Goal: Task Accomplishment & Management: Manage account settings

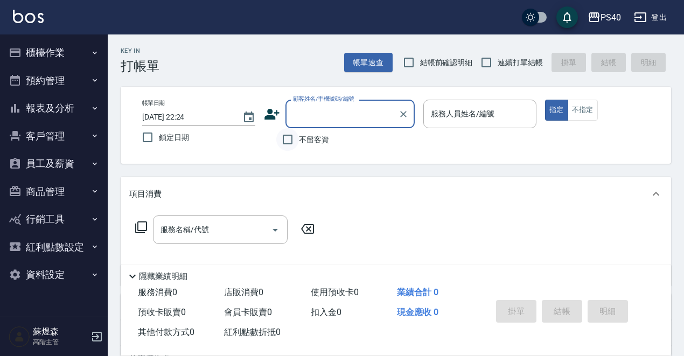
click at [289, 144] on input "不留客資" at bounding box center [287, 139] width 23 height 23
checkbox input "true"
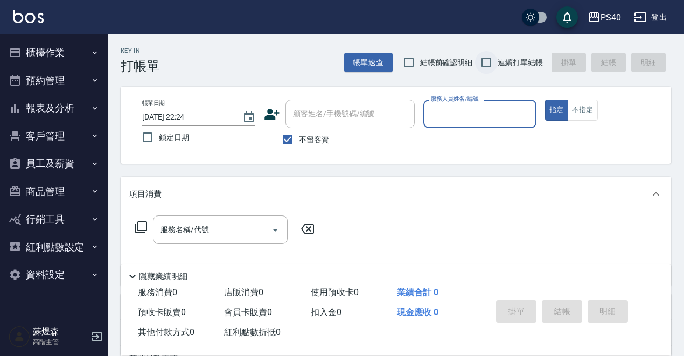
click at [492, 65] on input "連續打單結帳" at bounding box center [486, 62] width 23 height 23
checkbox input "true"
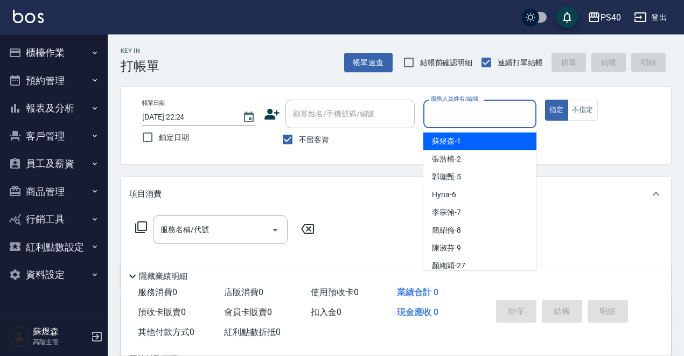
click at [484, 107] on div "服務人員姓名/編號 服務人員姓名/編號" at bounding box center [479, 114] width 113 height 29
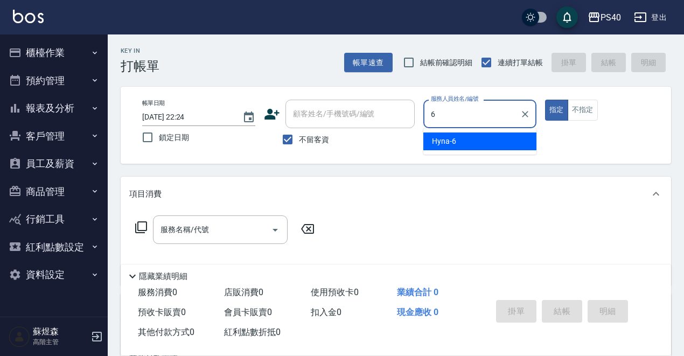
type input "Hyna-6"
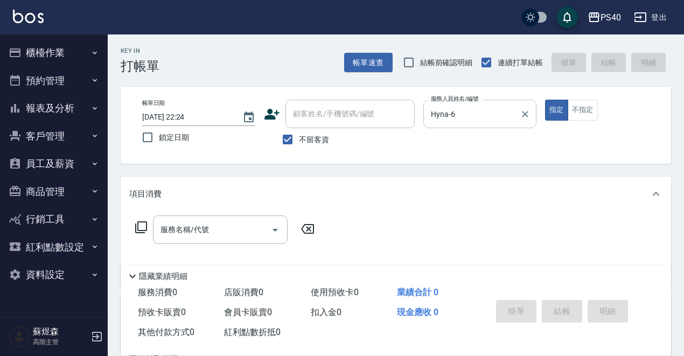
type button "true"
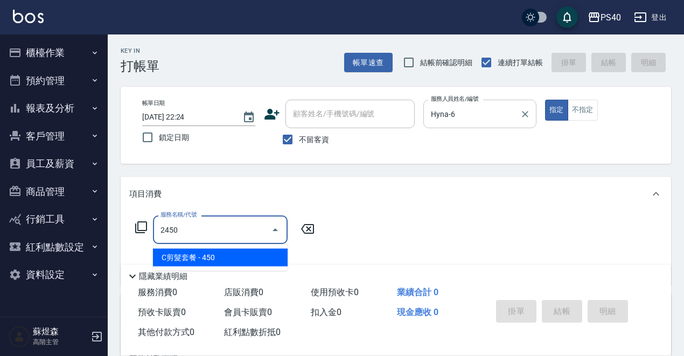
type input "C剪髮套餐(2450)"
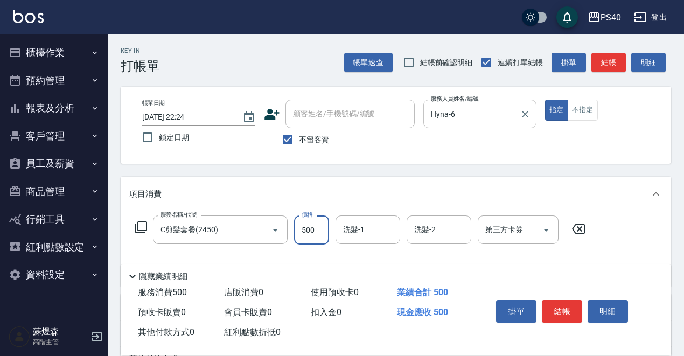
type input "500"
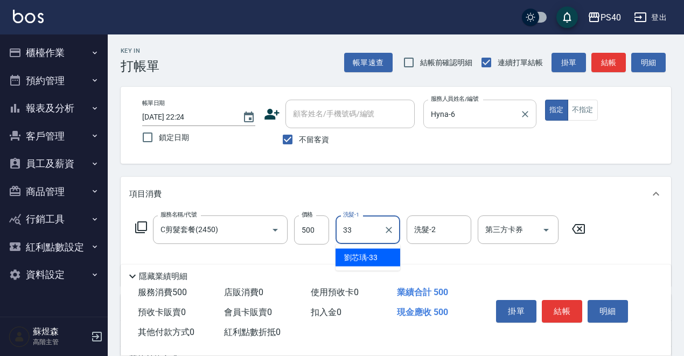
type input "[PERSON_NAME]-33"
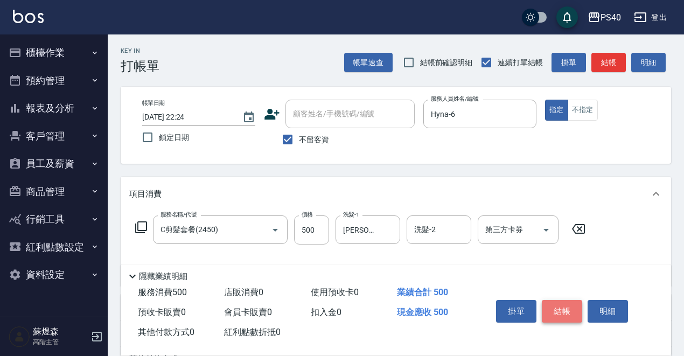
click at [561, 300] on button "結帳" at bounding box center [562, 311] width 40 height 23
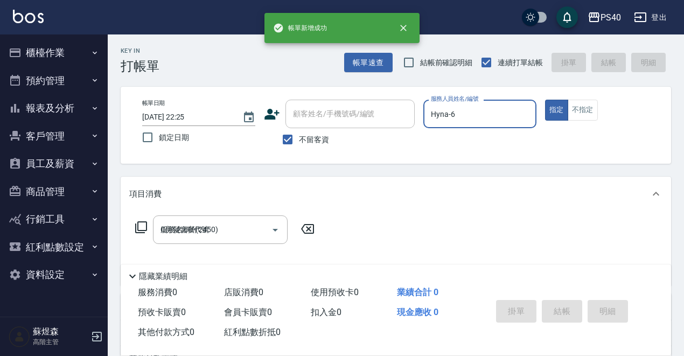
type input "[DATE] 22:25"
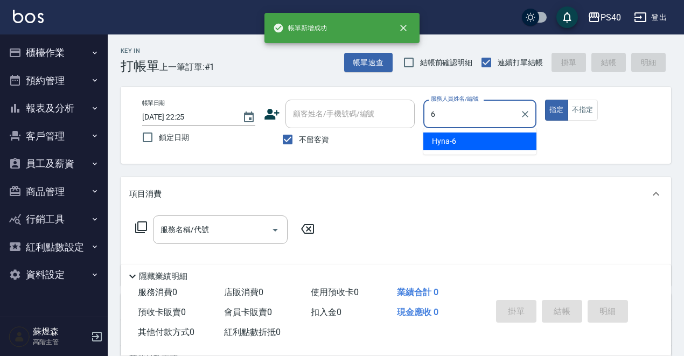
type input "Hyna-6"
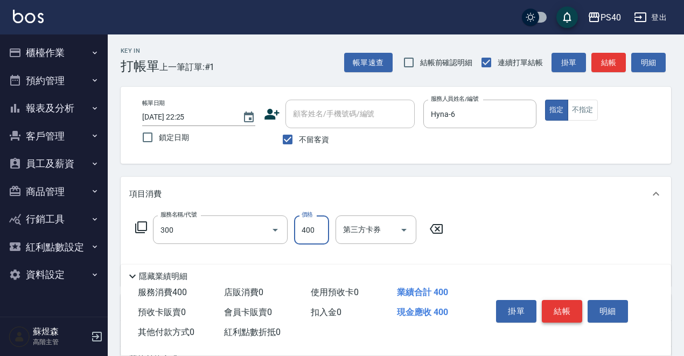
type input "特A剪髮(300)"
type input "150"
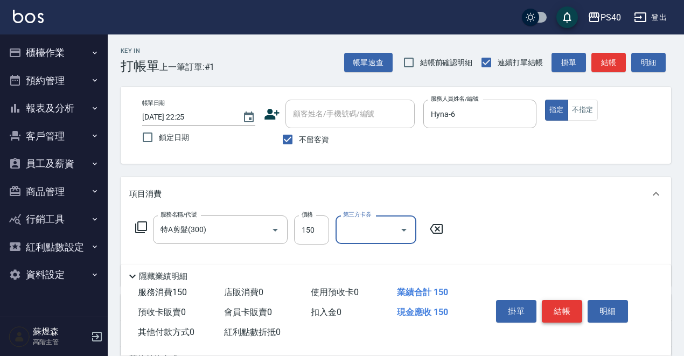
click at [562, 302] on button "結帳" at bounding box center [562, 311] width 40 height 23
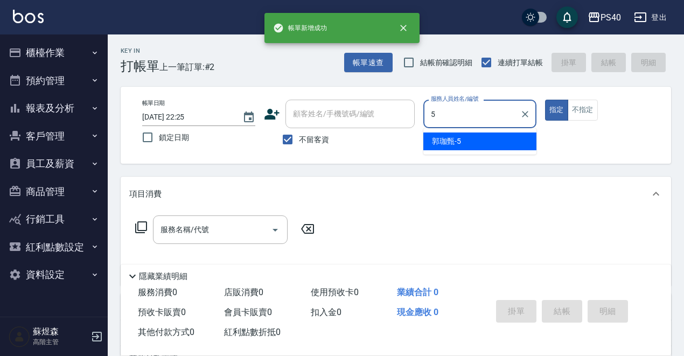
type input "[PERSON_NAME]-5"
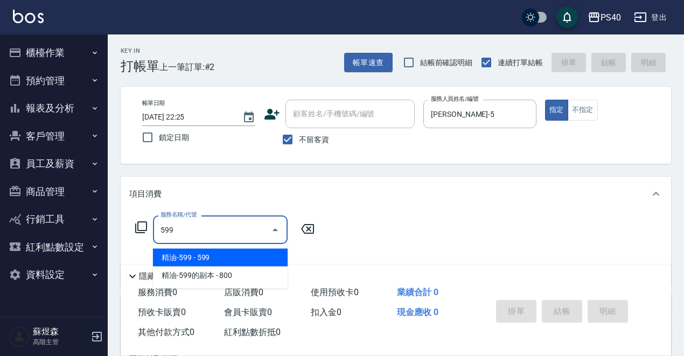
type input "精油-599(0599)"
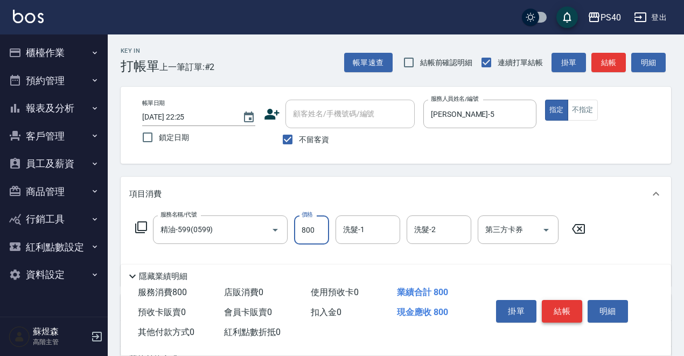
type input "800"
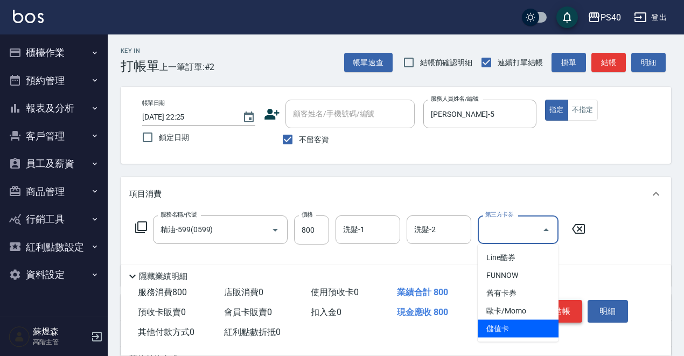
type input "儲值卡"
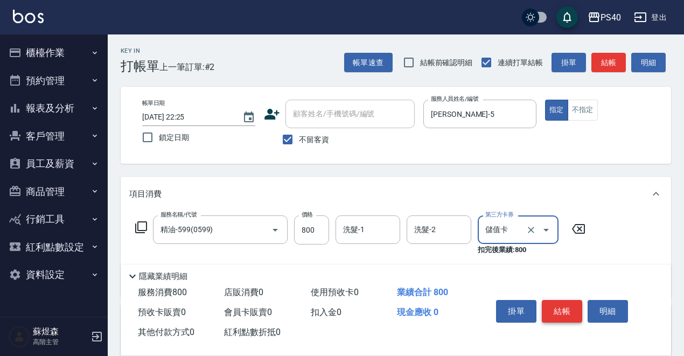
click at [562, 302] on button "結帳" at bounding box center [562, 311] width 40 height 23
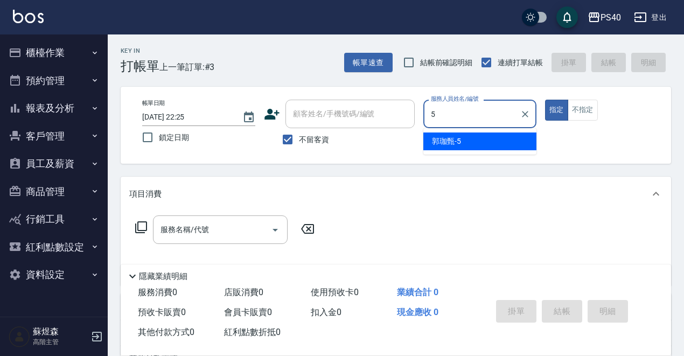
type input "[PERSON_NAME]-5"
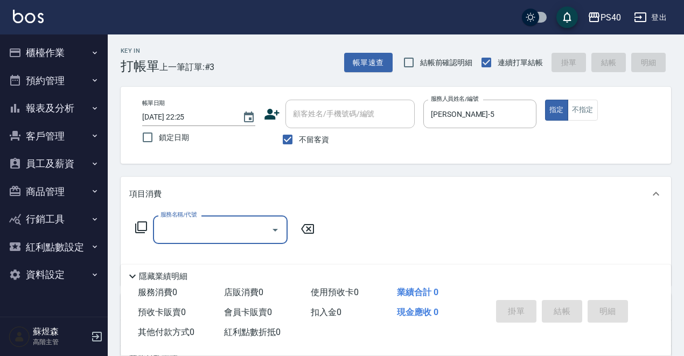
click at [55, 55] on button "櫃檯作業" at bounding box center [53, 53] width 99 height 28
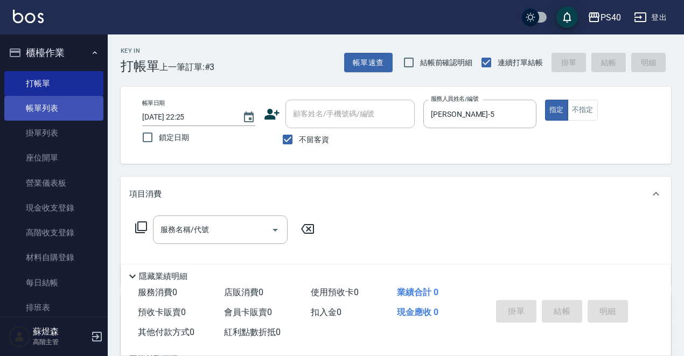
click at [55, 111] on link "帳單列表" at bounding box center [53, 108] width 99 height 25
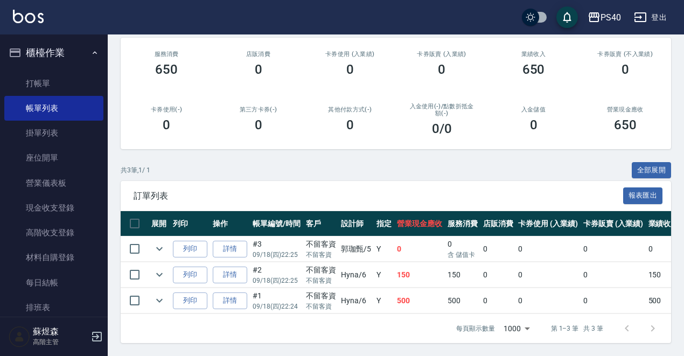
scroll to position [136, 0]
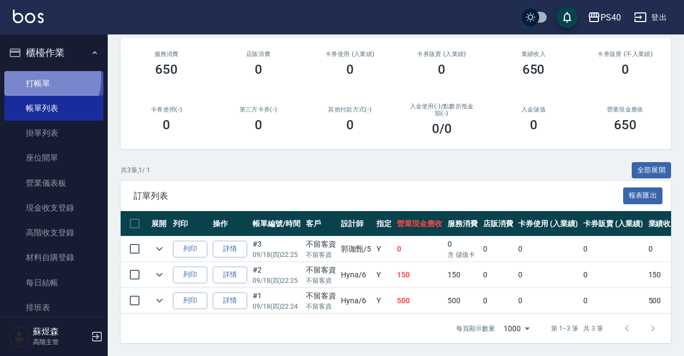
click at [43, 78] on link "打帳單" at bounding box center [53, 83] width 99 height 25
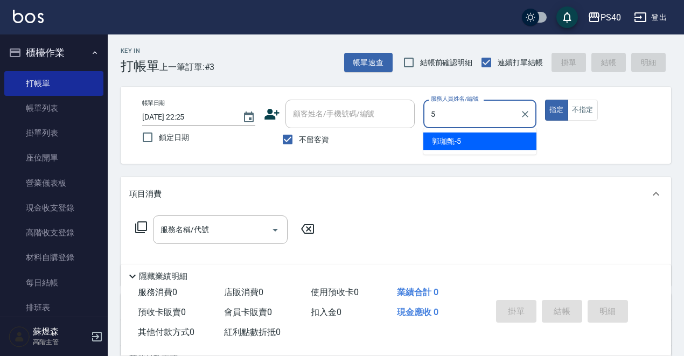
type input "[PERSON_NAME]-5"
type button "true"
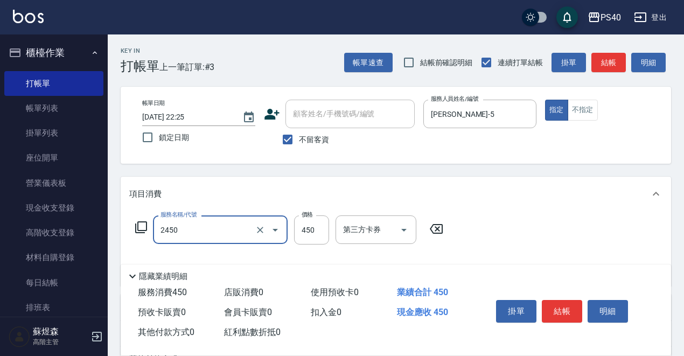
type input "C剪髮套餐(2450)"
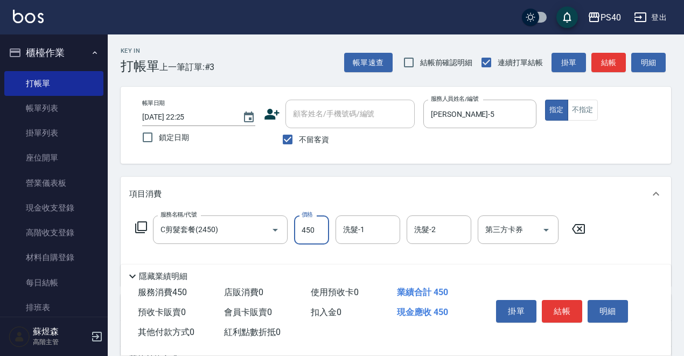
click at [560, 309] on button "結帳" at bounding box center [562, 311] width 40 height 23
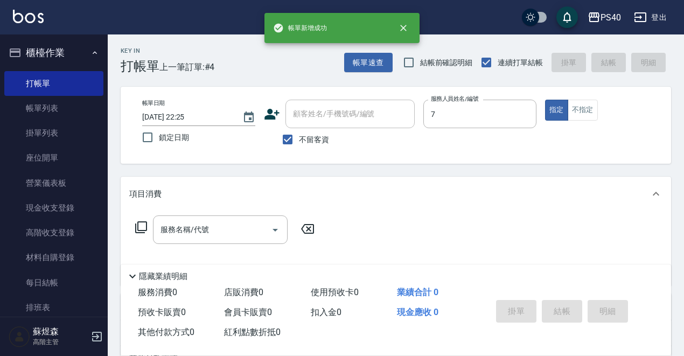
type input "[PERSON_NAME]-7"
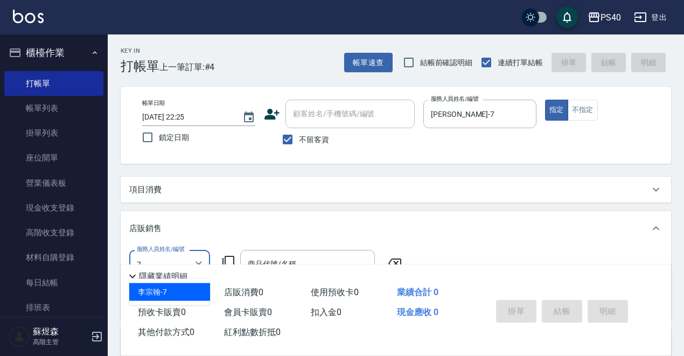
type input "[PERSON_NAME]-7"
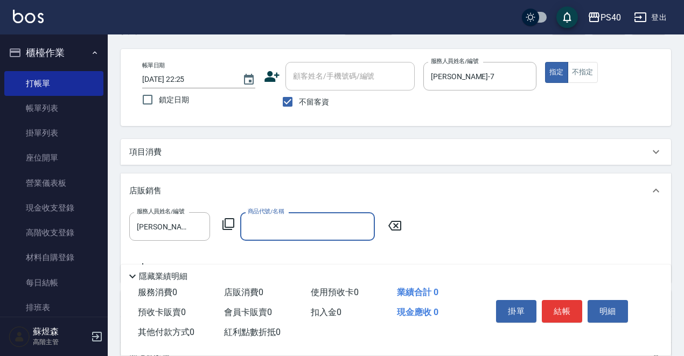
scroll to position [38, 0]
type input "7"
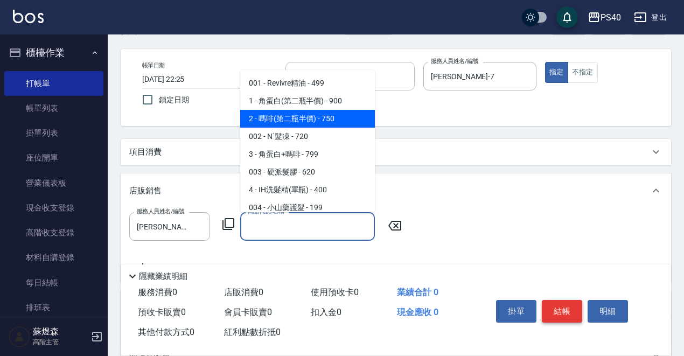
type input "嗎啡(第二瓶半價)"
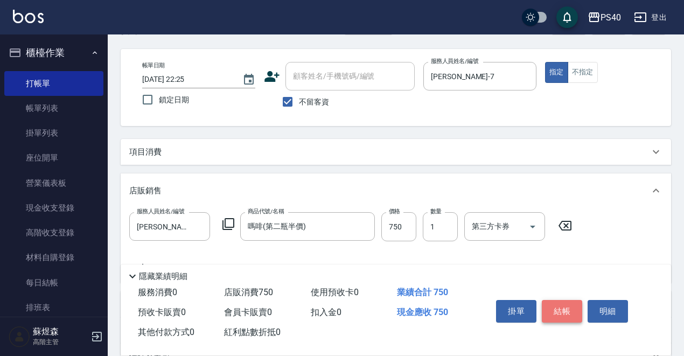
click at [564, 306] on button "結帳" at bounding box center [562, 311] width 40 height 23
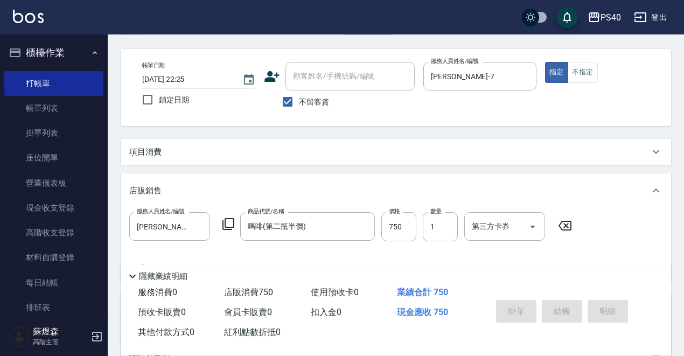
type input "[DATE] 22:26"
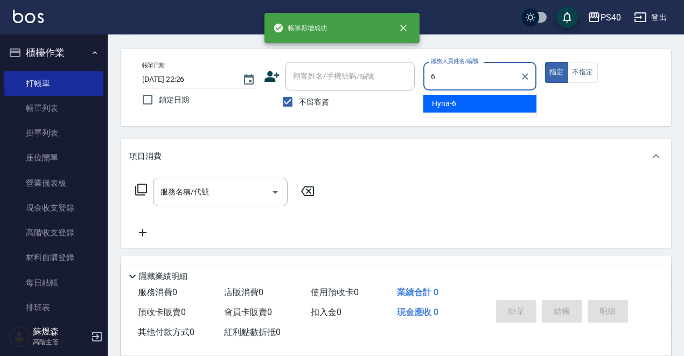
type input "Hyna-6"
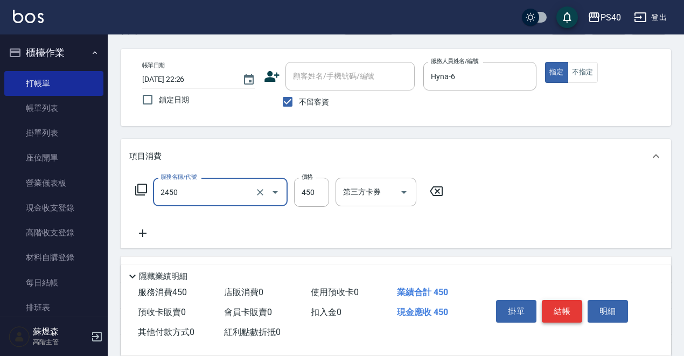
type input "C剪髮套餐(2450)"
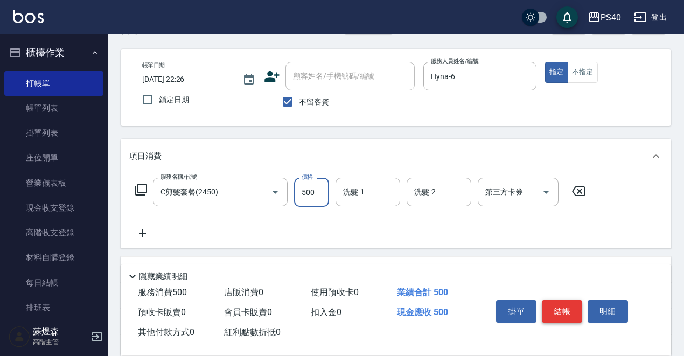
type input "500"
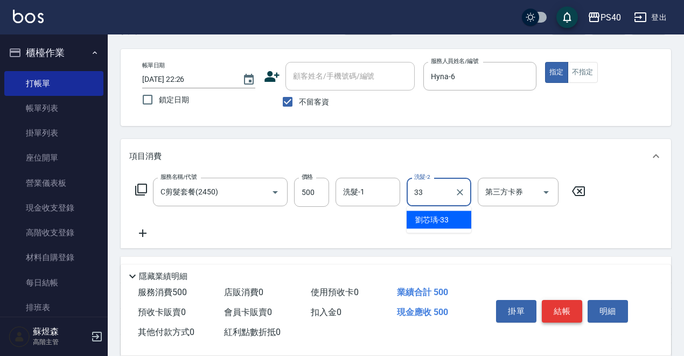
type input "[PERSON_NAME]-33"
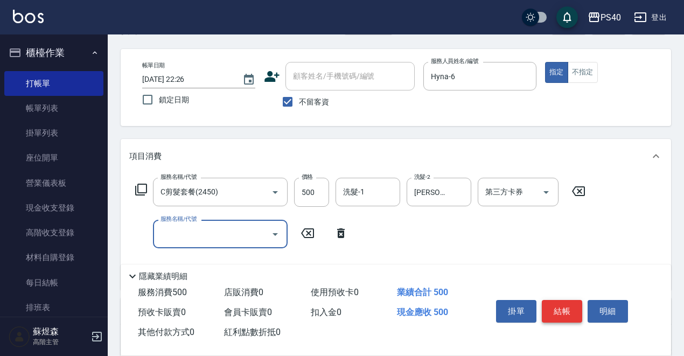
click at [565, 302] on button "結帳" at bounding box center [562, 311] width 40 height 23
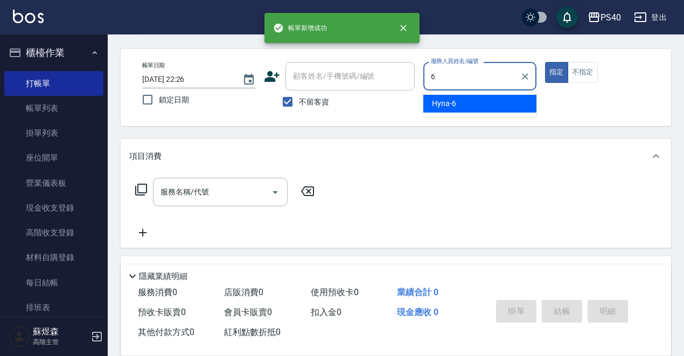
type input "Hyna-6"
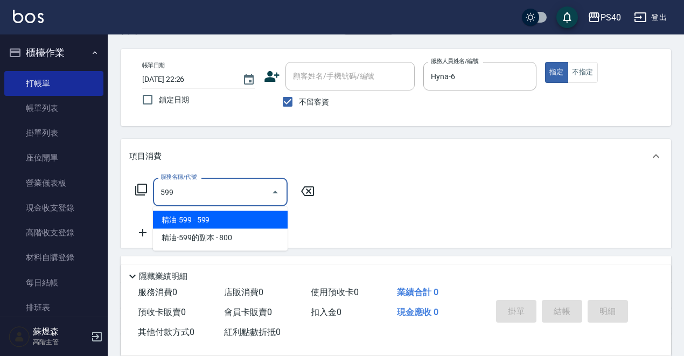
type input "精油-599(0599)"
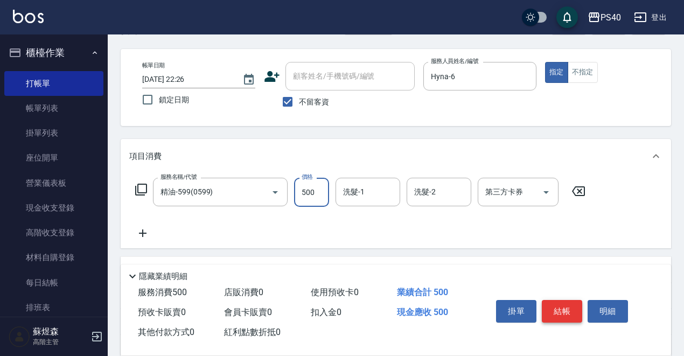
type input "500"
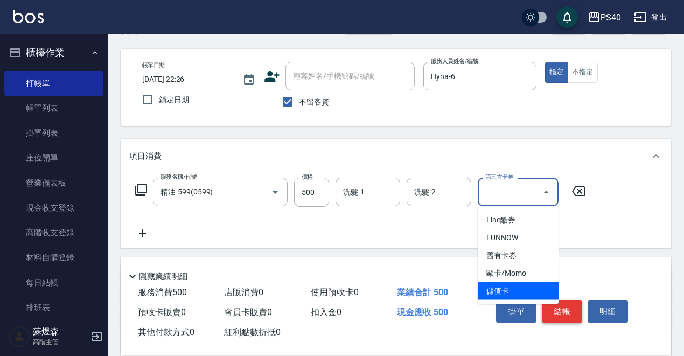
type input "儲值卡"
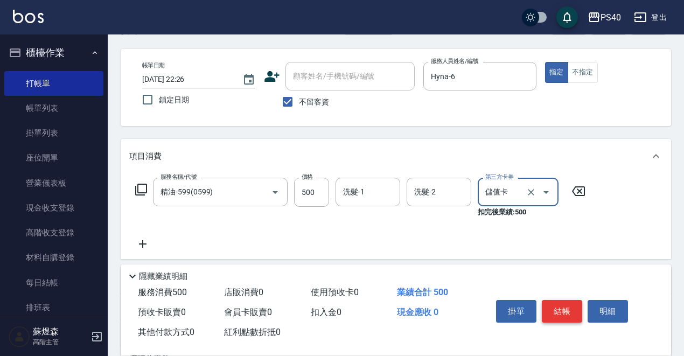
click at [565, 302] on button "結帳" at bounding box center [562, 311] width 40 height 23
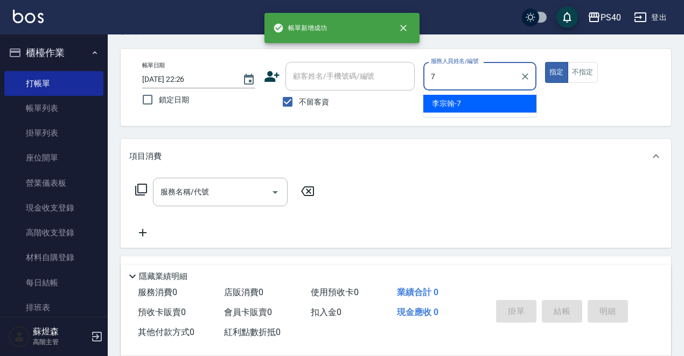
type input "[PERSON_NAME]-7"
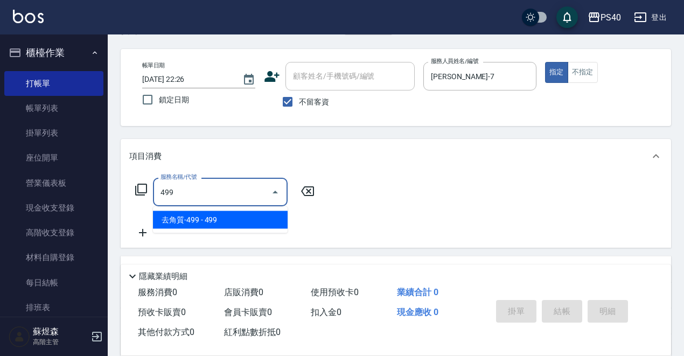
type input "去角質-499(0499)"
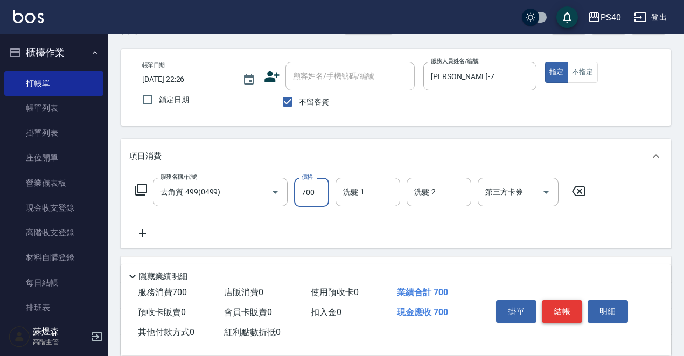
type input "700"
click at [565, 302] on button "結帳" at bounding box center [562, 311] width 40 height 23
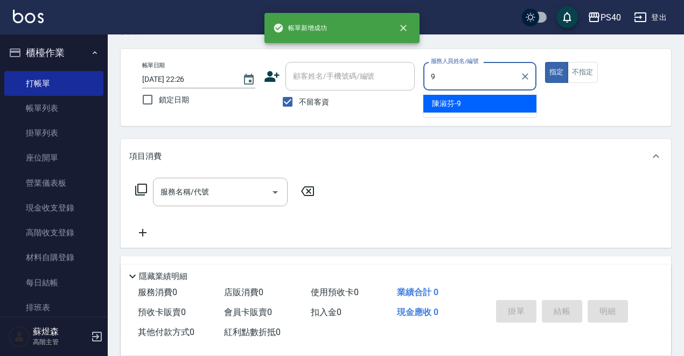
type input "[PERSON_NAME]-9"
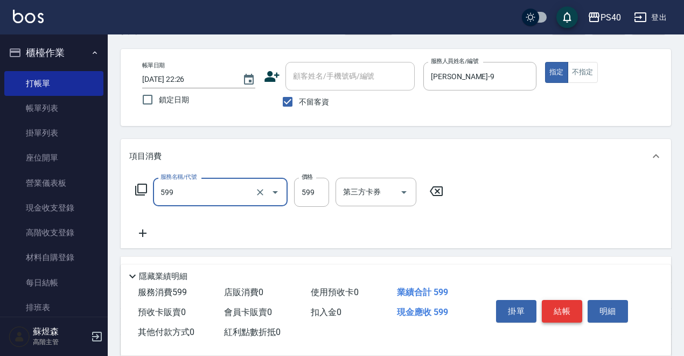
type input "精油-599(0599)"
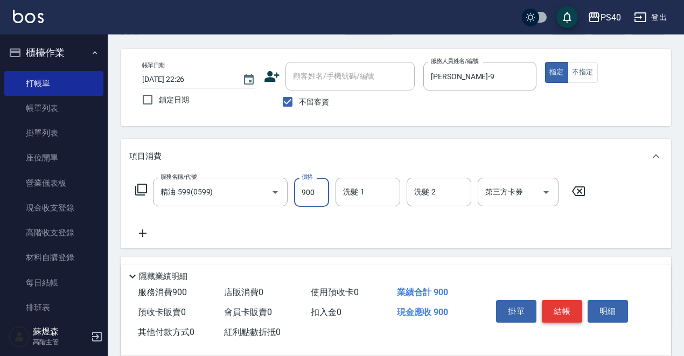
type input "900"
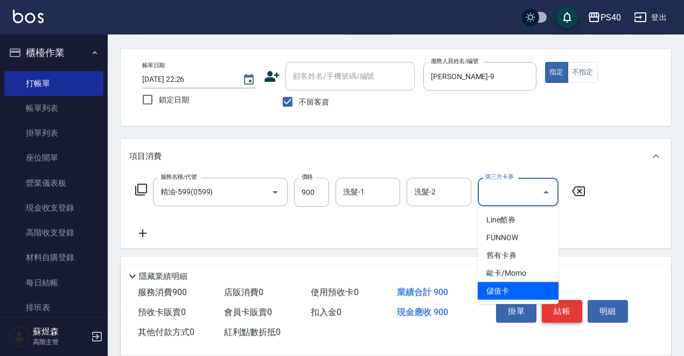
type input "儲值卡"
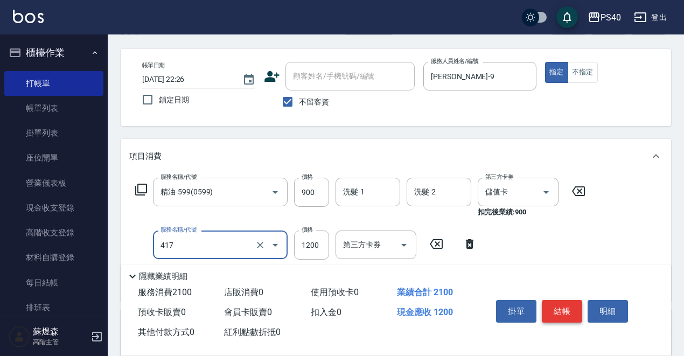
type input "哥德式(417)"
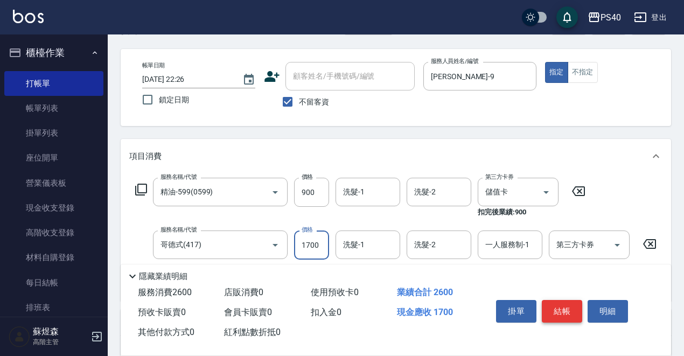
type input "1700"
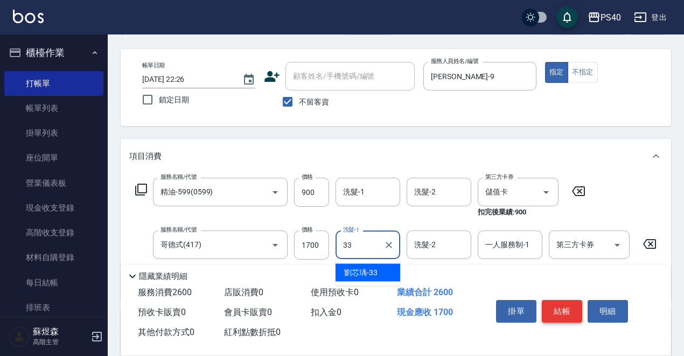
type input "[PERSON_NAME]-33"
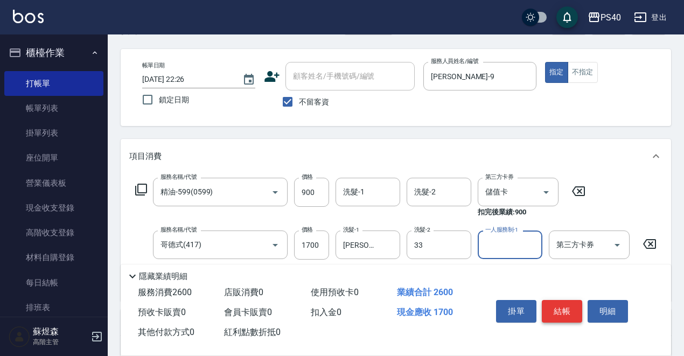
type input "[PERSON_NAME]-33"
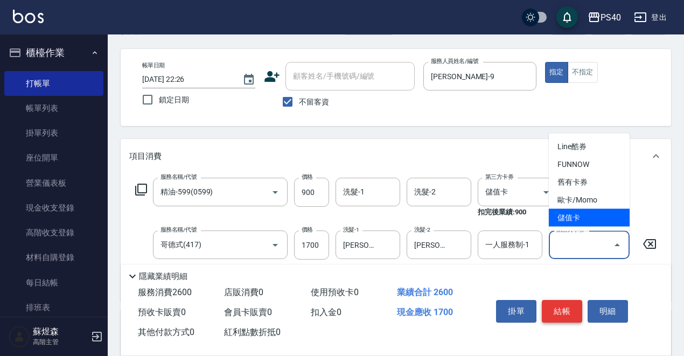
type input "儲值卡"
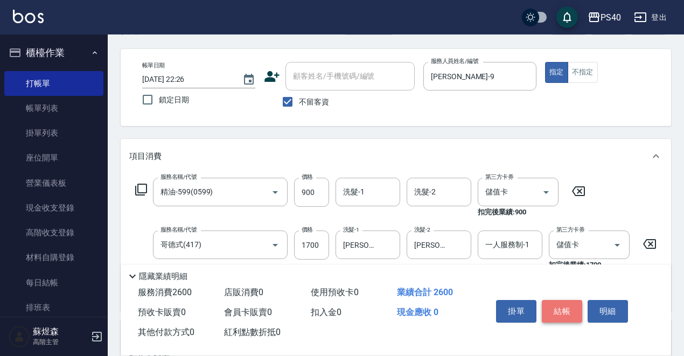
click at [563, 307] on button "結帳" at bounding box center [562, 311] width 40 height 23
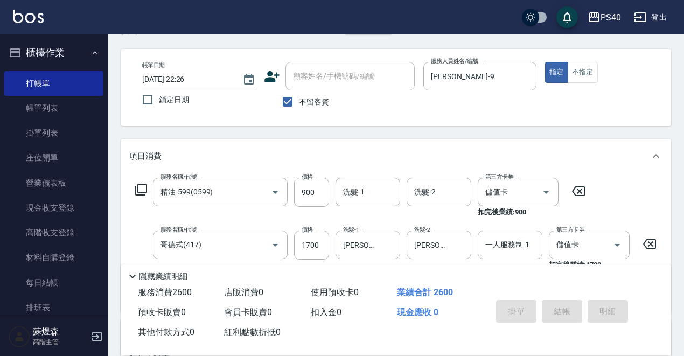
type input "[DATE] 22:27"
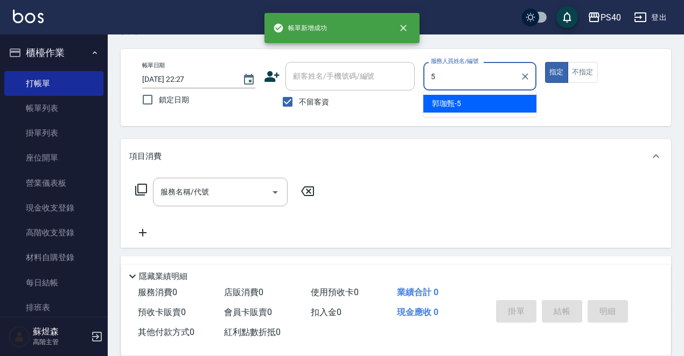
type input "[PERSON_NAME]-5"
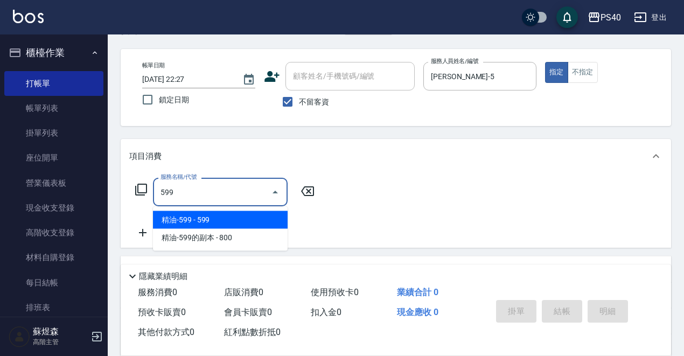
type input "精油-599(0599)"
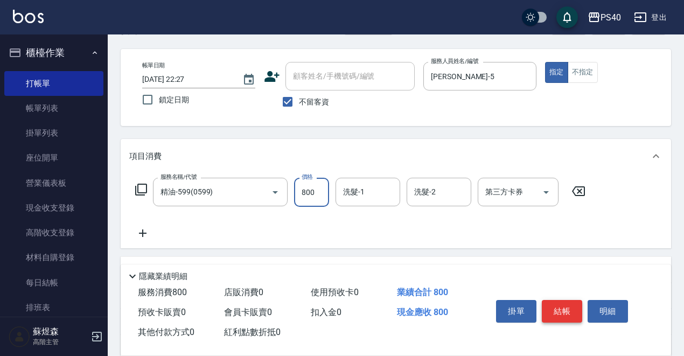
type input "800"
click at [563, 307] on button "結帳" at bounding box center [562, 311] width 40 height 23
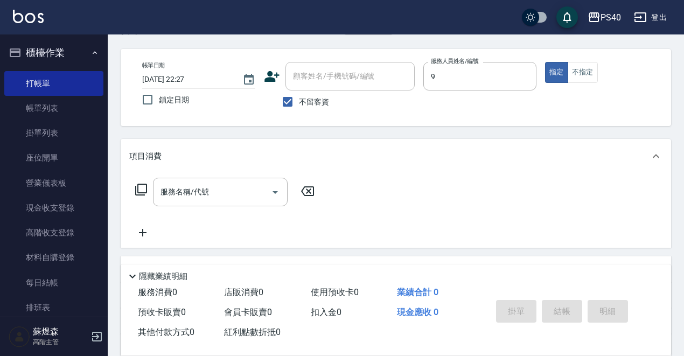
type input "[PERSON_NAME]-9"
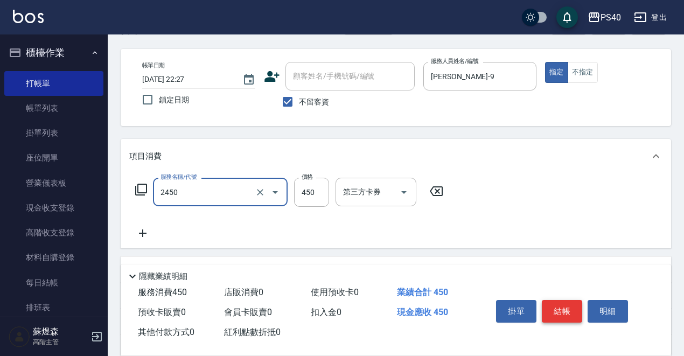
type input "C剪髮套餐(2450)"
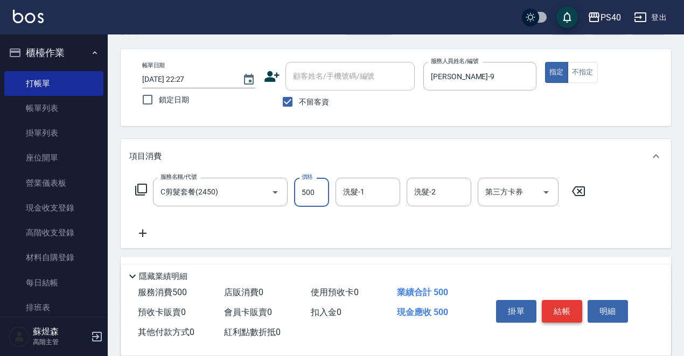
type input "500"
click at [563, 307] on button "結帳" at bounding box center [562, 311] width 40 height 23
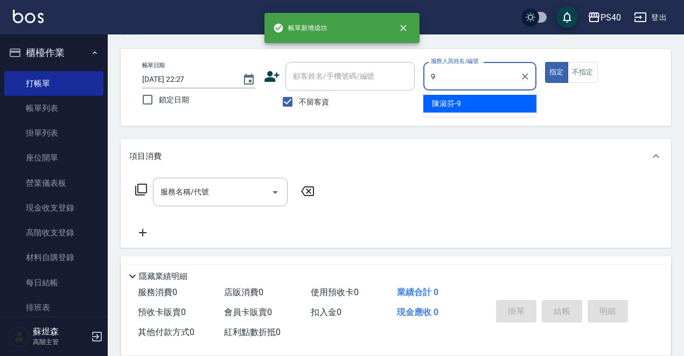
type input "[PERSON_NAME]-9"
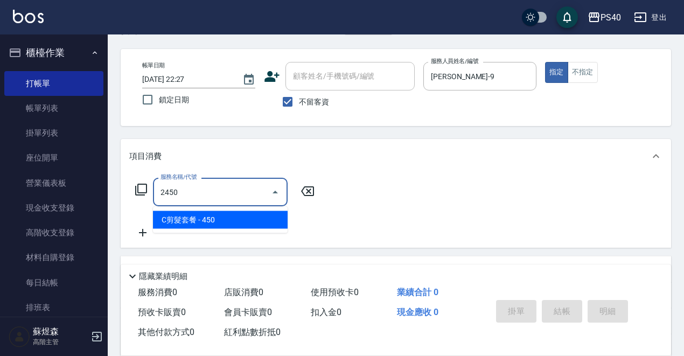
type input "C剪髮套餐(2450)"
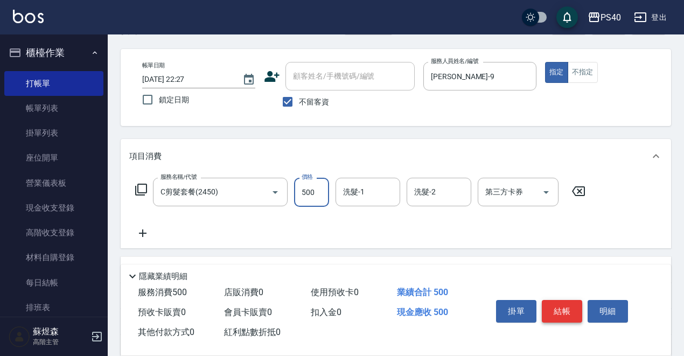
type input "500"
click at [563, 307] on button "結帳" at bounding box center [562, 311] width 40 height 23
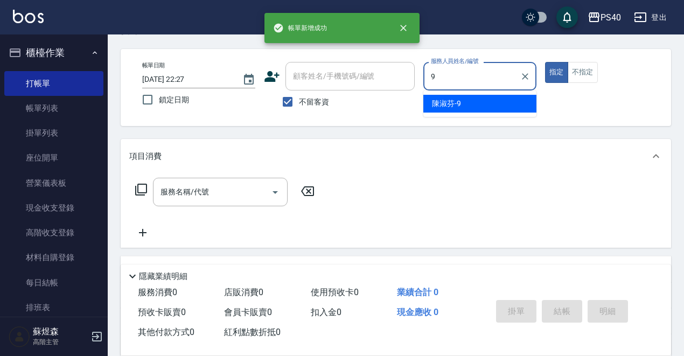
type input "[PERSON_NAME]-9"
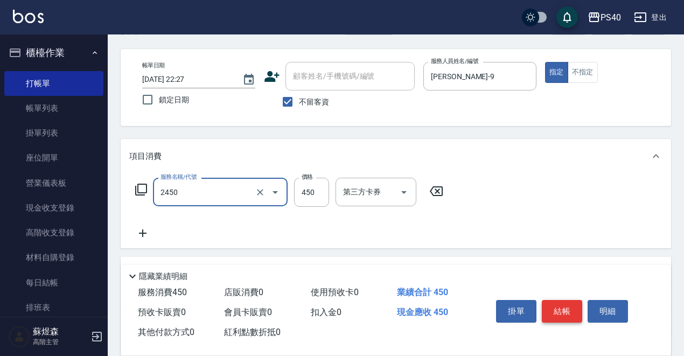
type input "C剪髮套餐(2450)"
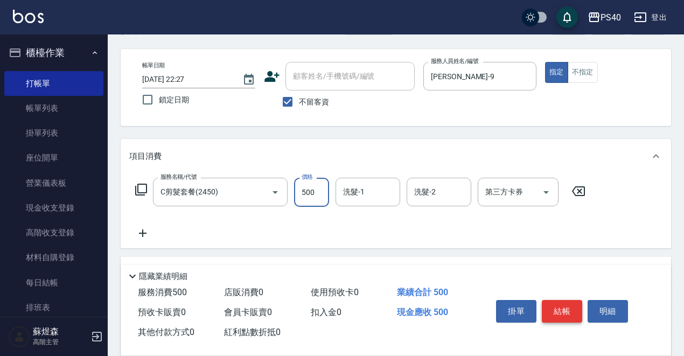
type input "500"
click at [563, 307] on button "結帳" at bounding box center [562, 311] width 40 height 23
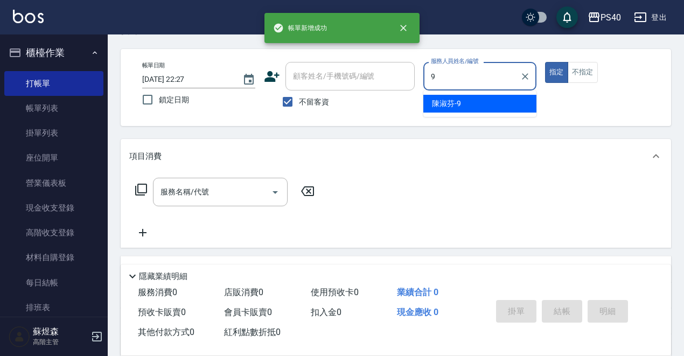
type input "[PERSON_NAME]-9"
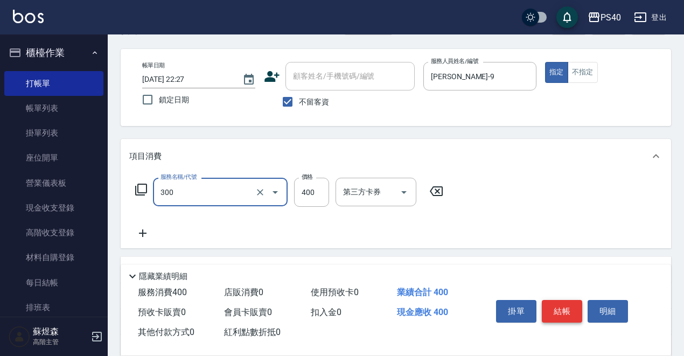
type input "特A剪髮(300)"
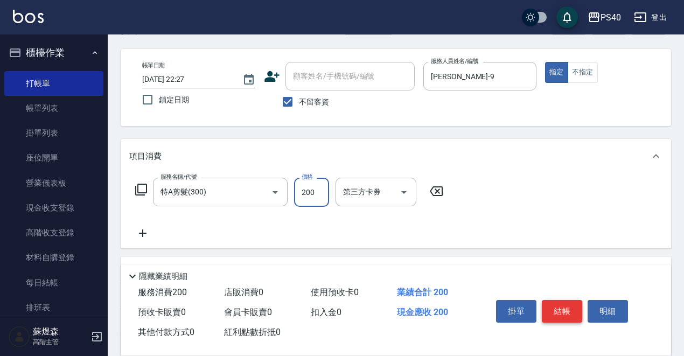
type input "200"
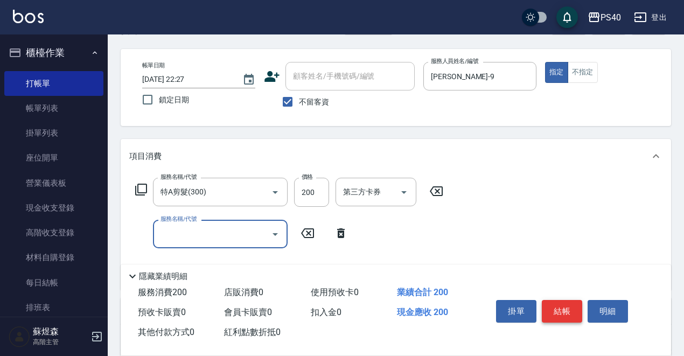
click at [563, 307] on button "結帳" at bounding box center [562, 311] width 40 height 23
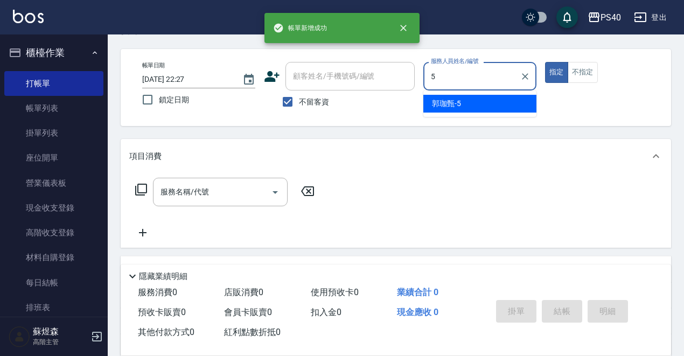
type input "[PERSON_NAME]-5"
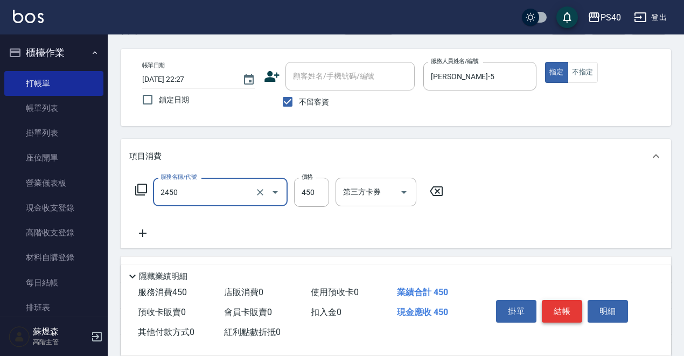
type input "C剪髮套餐(2450)"
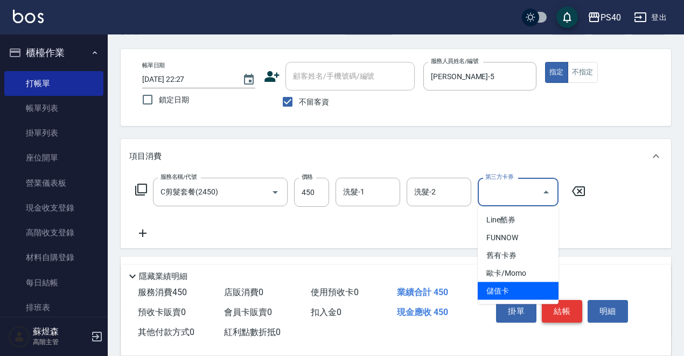
type input "儲值卡"
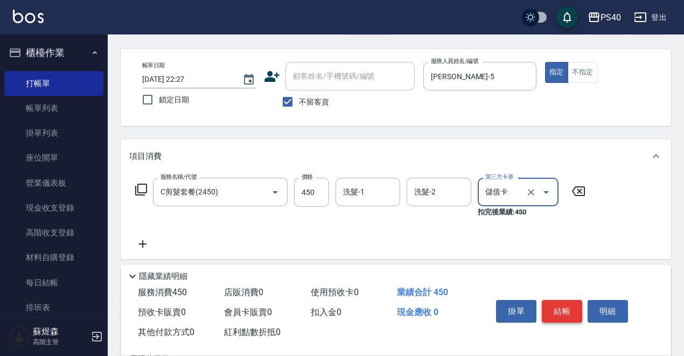
click at [563, 307] on button "結帳" at bounding box center [562, 311] width 40 height 23
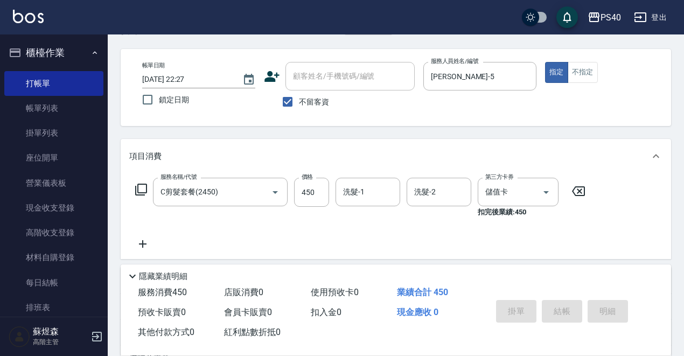
type input "[DATE] 22:28"
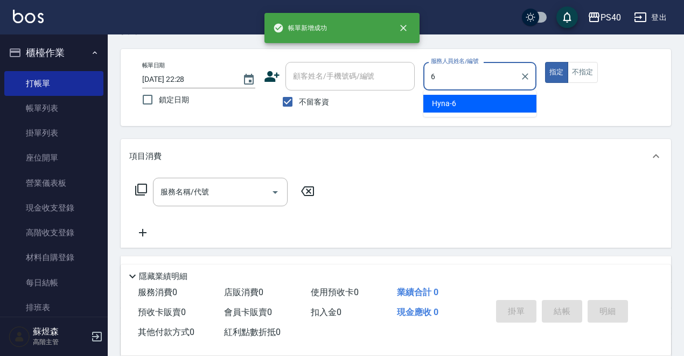
type input "Hyna-6"
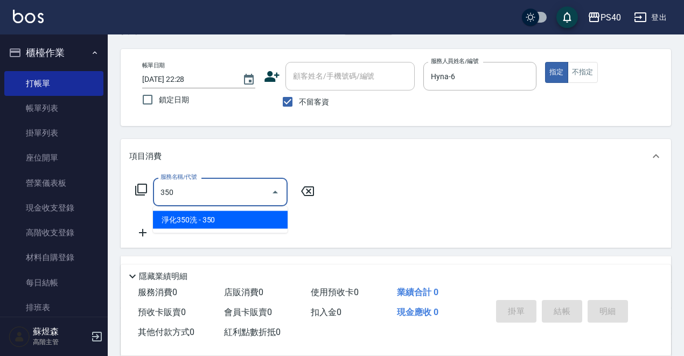
type input "淨化350洗(1350)"
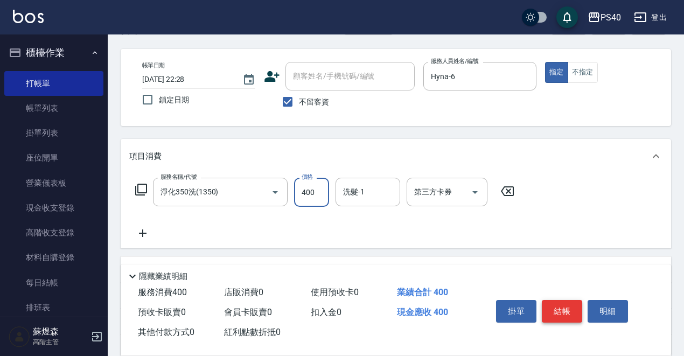
type input "400"
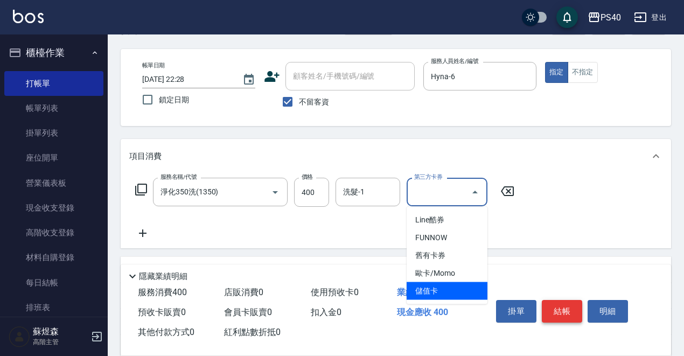
type input "儲值卡"
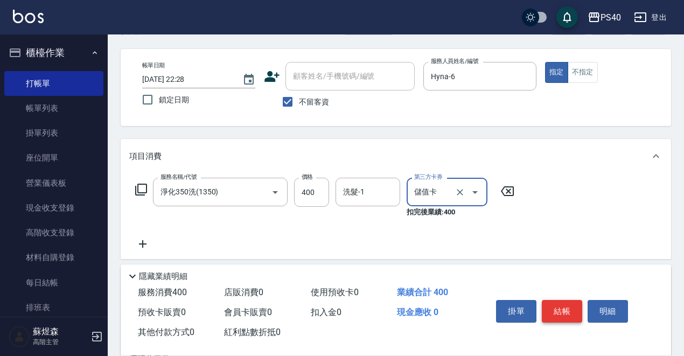
click at [563, 307] on button "結帳" at bounding box center [562, 311] width 40 height 23
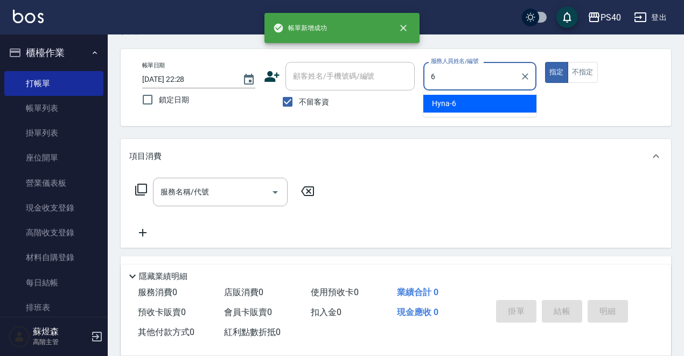
type input "Hyna-6"
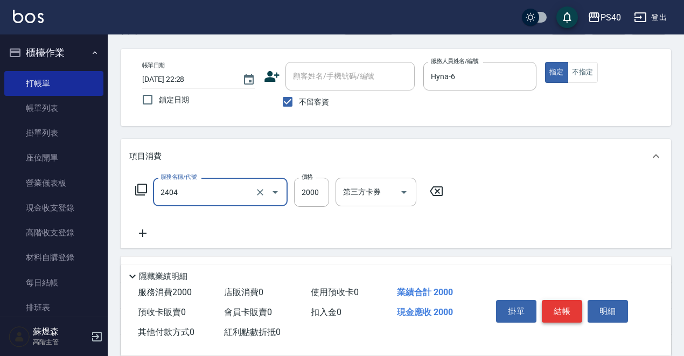
type input "燙髮D餐(2404)"
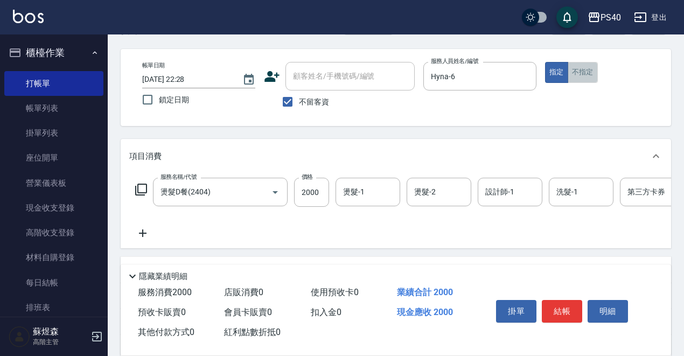
click at [576, 80] on button "不指定" at bounding box center [583, 72] width 30 height 21
click at [561, 311] on button "結帳" at bounding box center [562, 311] width 40 height 23
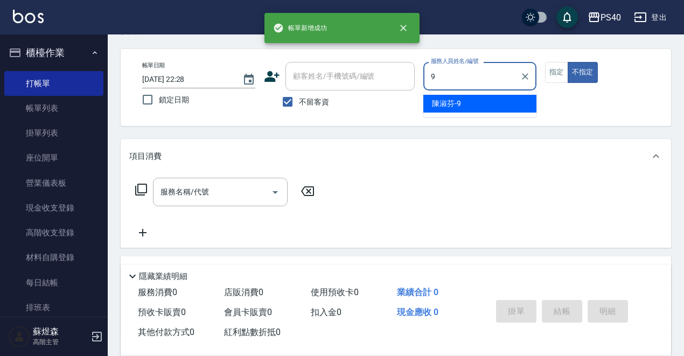
type input "[PERSON_NAME]-9"
type button "false"
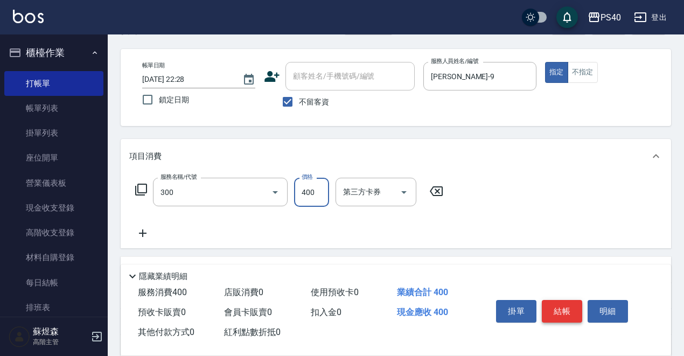
type input "特A剪髮(300)"
type input "300"
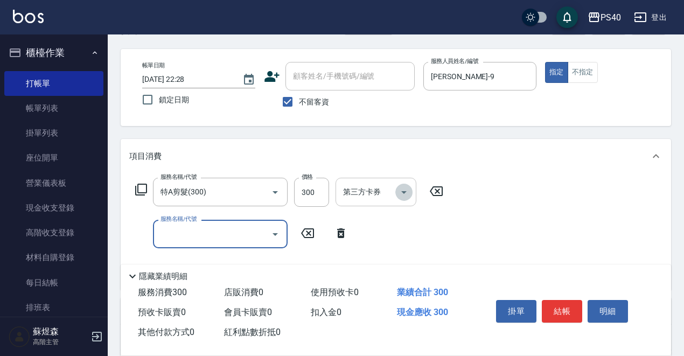
click at [403, 198] on icon "Open" at bounding box center [403, 192] width 13 height 13
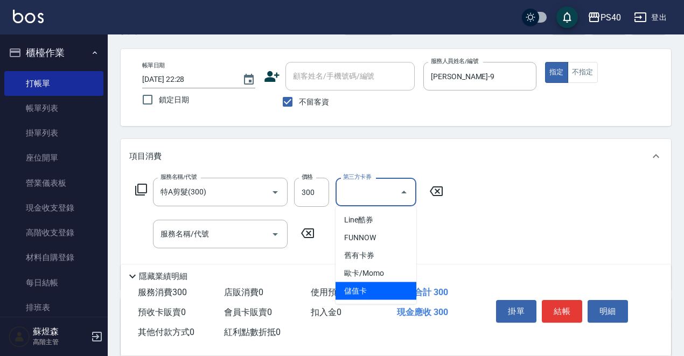
click at [369, 288] on span "儲值卡" at bounding box center [376, 291] width 81 height 18
type input "儲值卡"
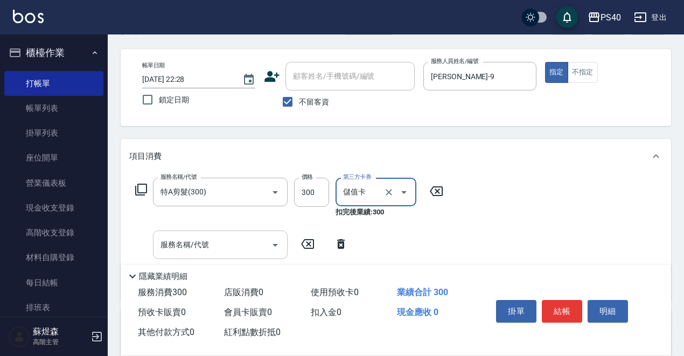
click at [221, 240] on input "服務名稱/代號" at bounding box center [212, 244] width 109 height 19
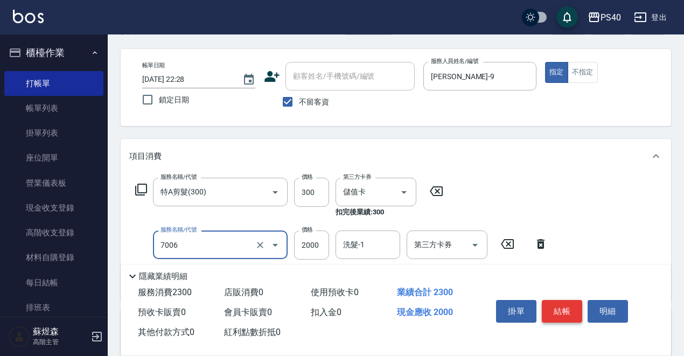
type input "重整 $2000(7006)"
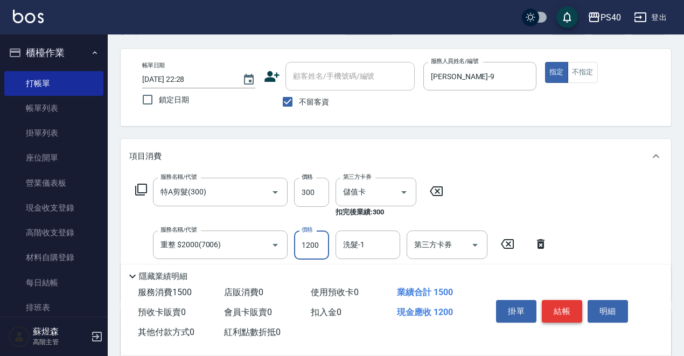
type input "1200"
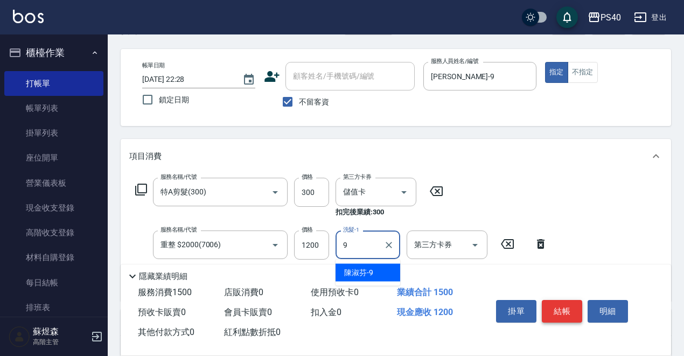
type input "[PERSON_NAME]-9"
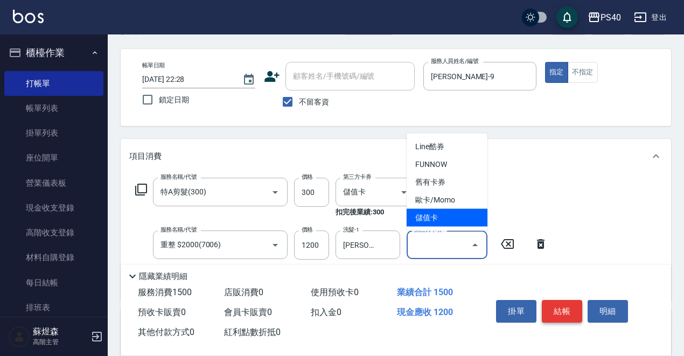
type input "儲值卡"
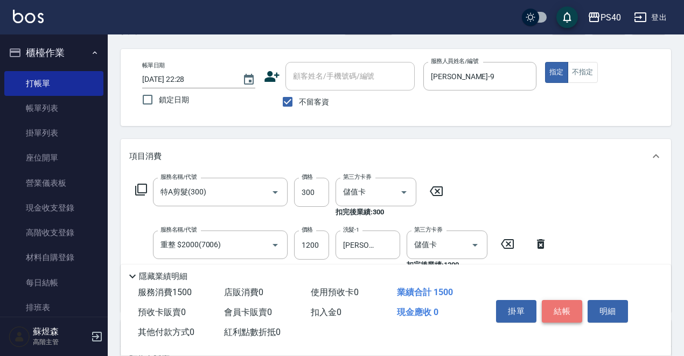
click at [570, 312] on button "結帳" at bounding box center [562, 311] width 40 height 23
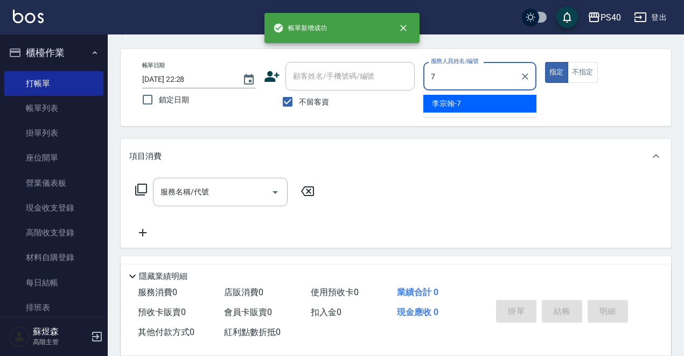
type input "[PERSON_NAME]-7"
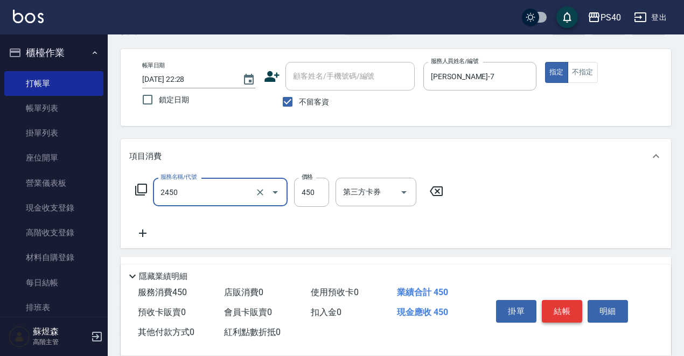
type input "C剪髮套餐(2450)"
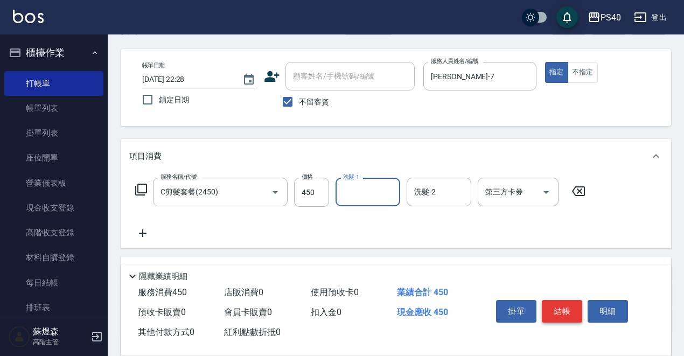
click at [566, 305] on button "結帳" at bounding box center [562, 311] width 40 height 23
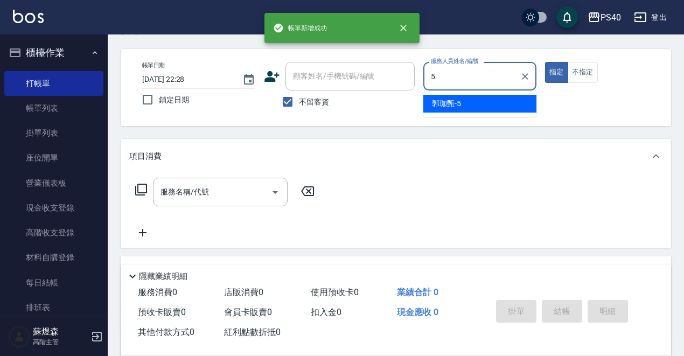
type input "[PERSON_NAME]-5"
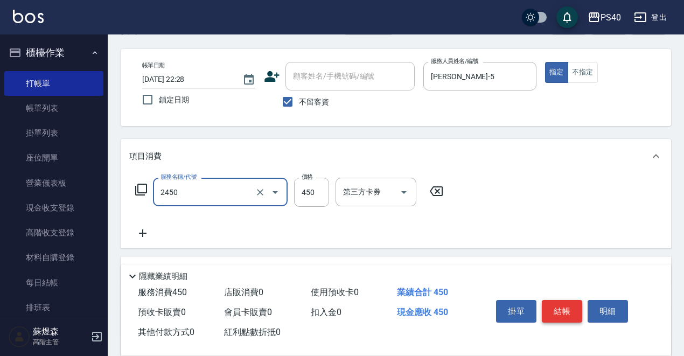
type input "C剪髮套餐(2450)"
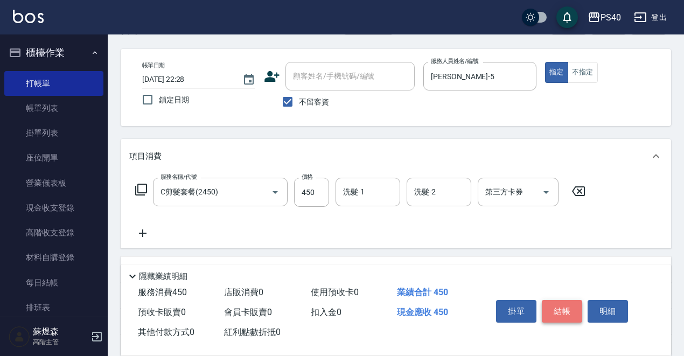
click at [566, 305] on button "結帳" at bounding box center [562, 311] width 40 height 23
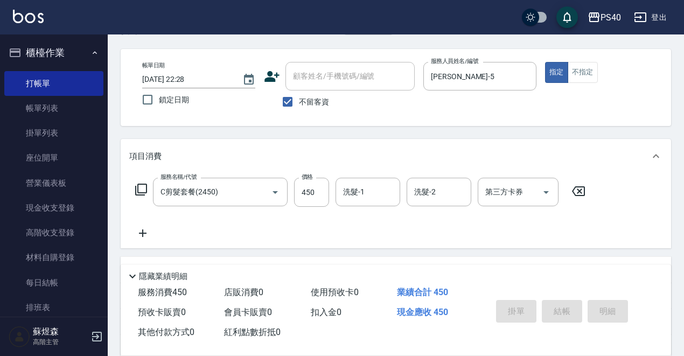
type input "[DATE] 22:29"
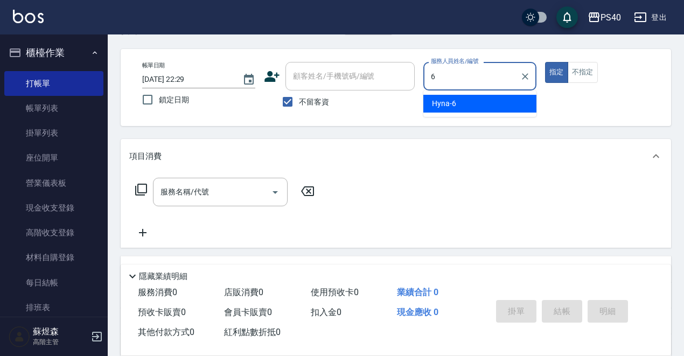
type input "Hyna-6"
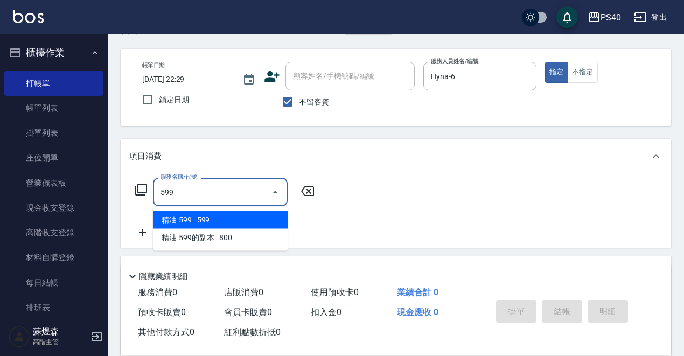
type input "精油-599(0599)"
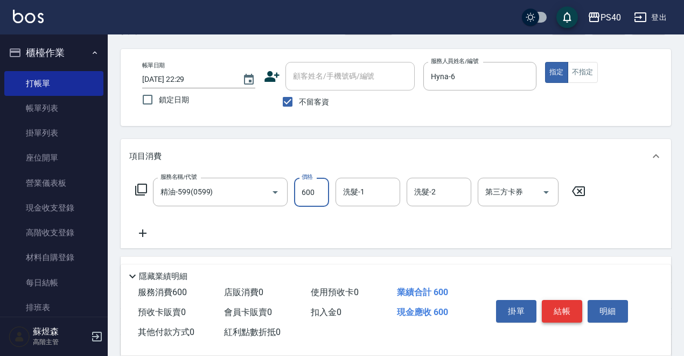
type input "600"
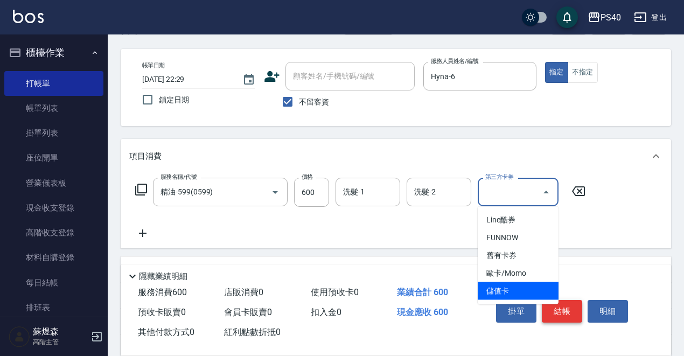
type input "儲值卡"
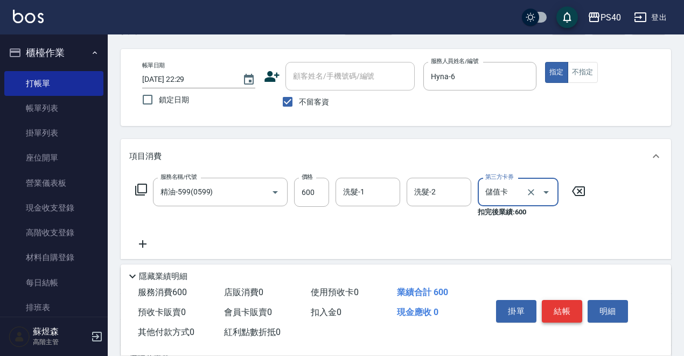
click at [568, 310] on button "結帳" at bounding box center [562, 311] width 40 height 23
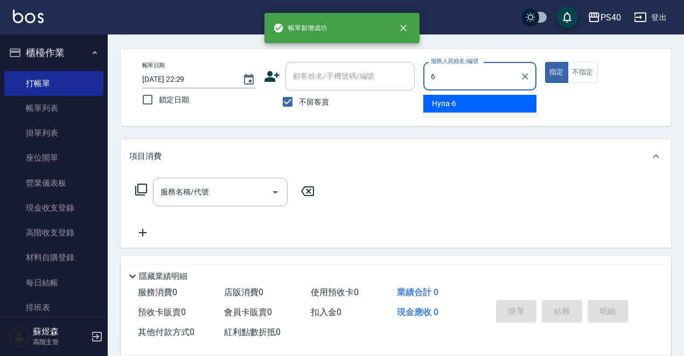
type input "Hyna-6"
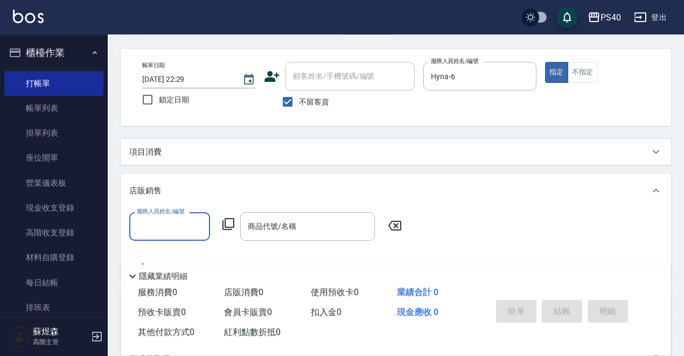
scroll to position [0, 0]
type input "Hyna-6"
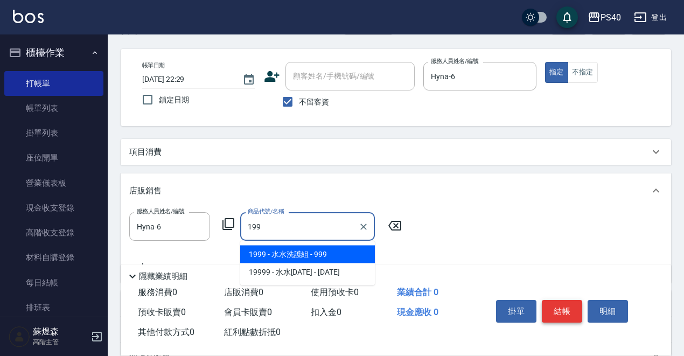
type input "水水洗護組"
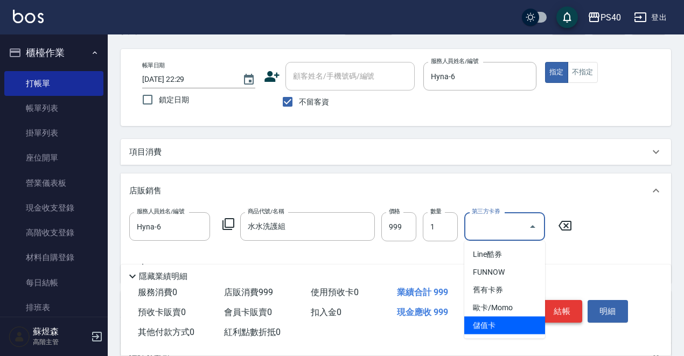
type input "儲值卡"
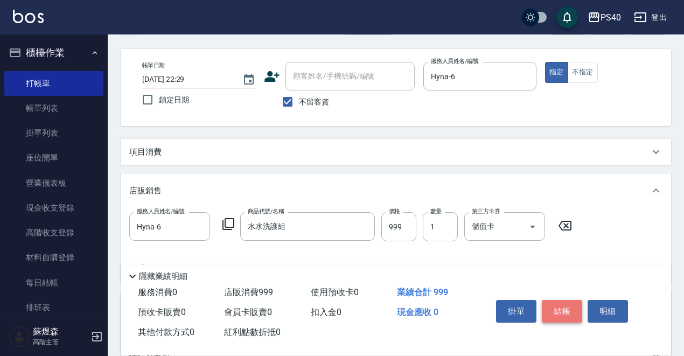
click at [571, 313] on button "結帳" at bounding box center [562, 311] width 40 height 23
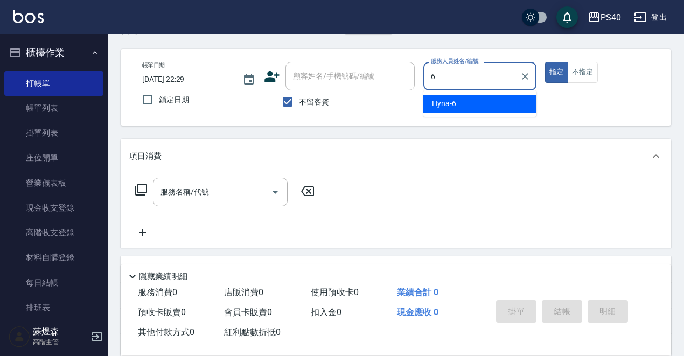
type input "Hyna-6"
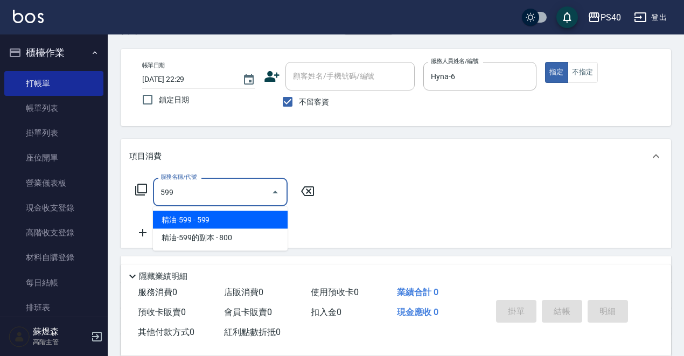
type input "精油-599(0599)"
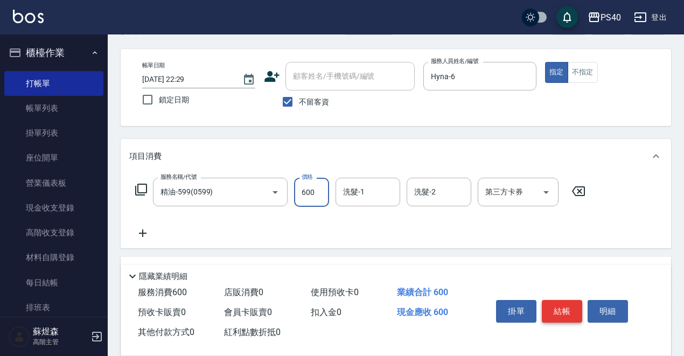
type input "600"
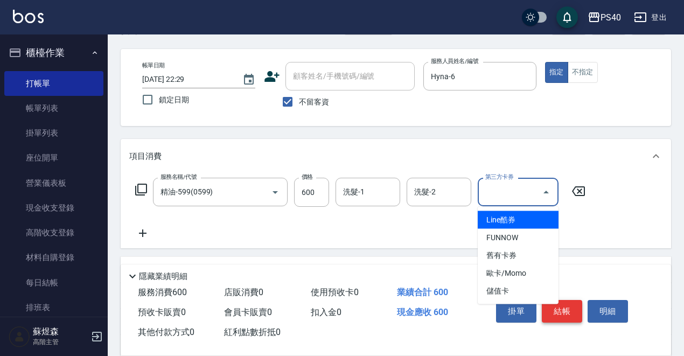
type input "儲值卡"
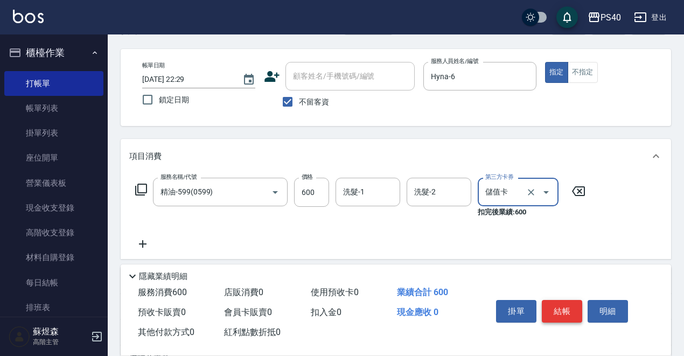
click at [571, 310] on button "結帳" at bounding box center [562, 311] width 40 height 23
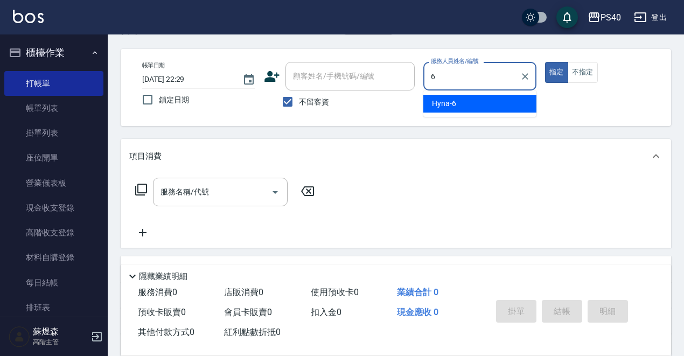
type input "Hyna-6"
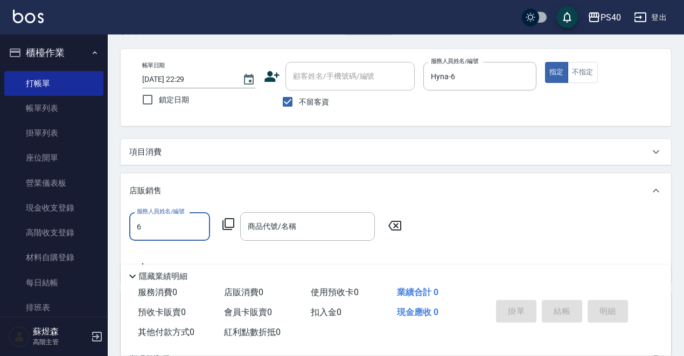
type input "Hyna-6"
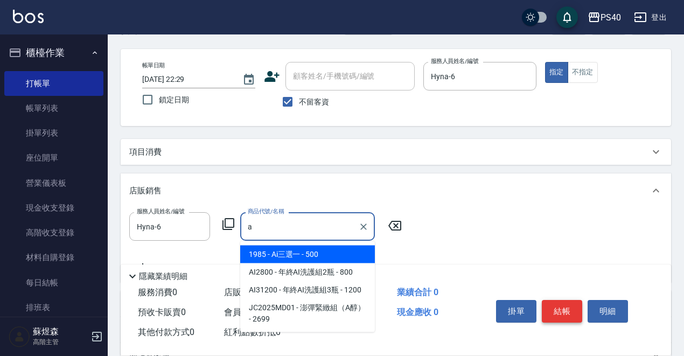
type input "Ai三選一"
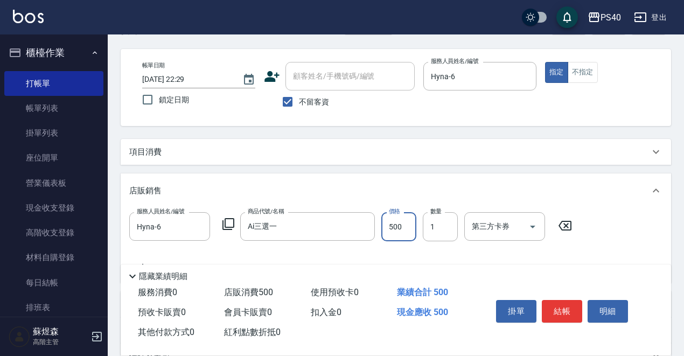
click at [388, 231] on input "500" at bounding box center [398, 226] width 35 height 29
click at [380, 213] on div "服務人員姓名/編號 Hyna-6 服務人員姓名/編號 商品代號/名稱 Ai三選一 商品代號/名稱 價格 500 價格 數量 1 數量 第三方卡券 第三方卡券" at bounding box center [353, 226] width 449 height 29
click at [386, 214] on input "500" at bounding box center [398, 226] width 35 height 29
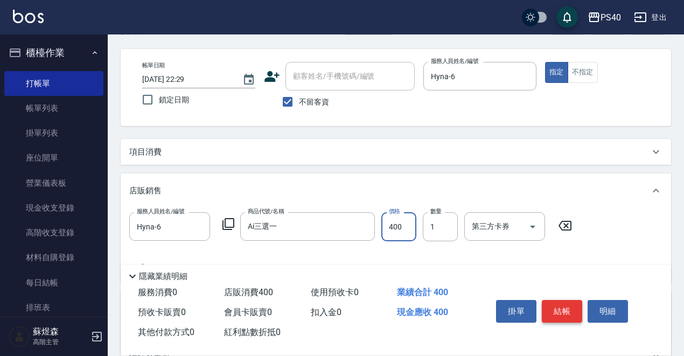
type input "400"
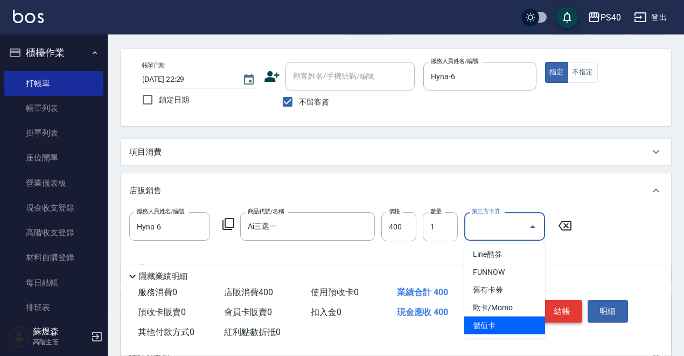
type input "儲值卡"
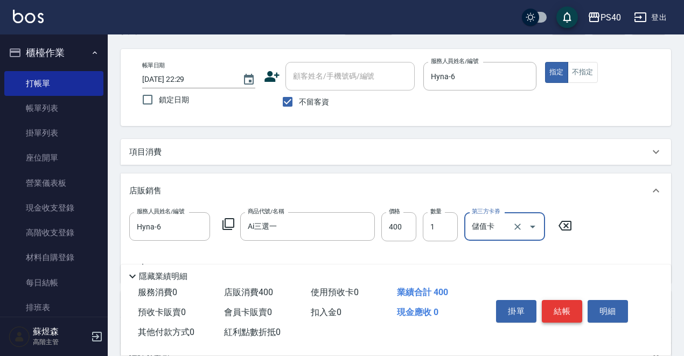
click at [566, 314] on button "結帳" at bounding box center [562, 311] width 40 height 23
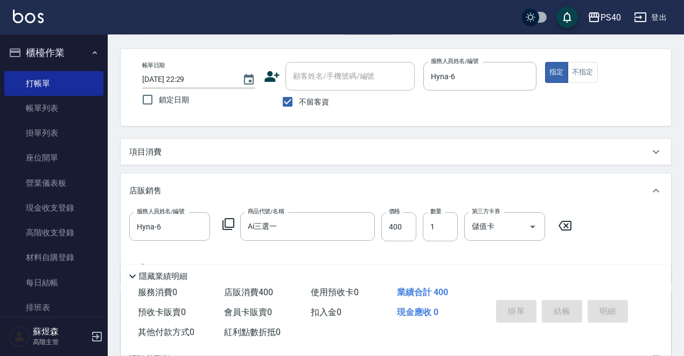
type input "[DATE] 22:30"
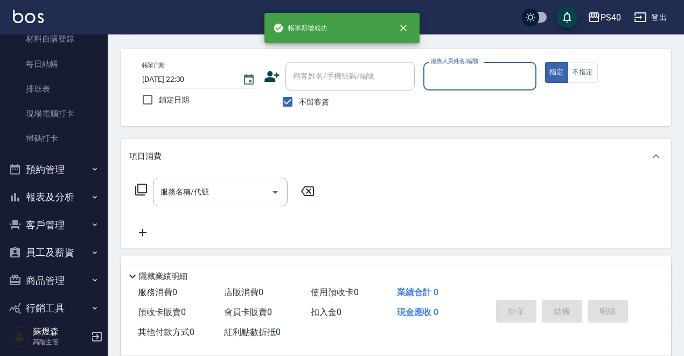
scroll to position [228, 0]
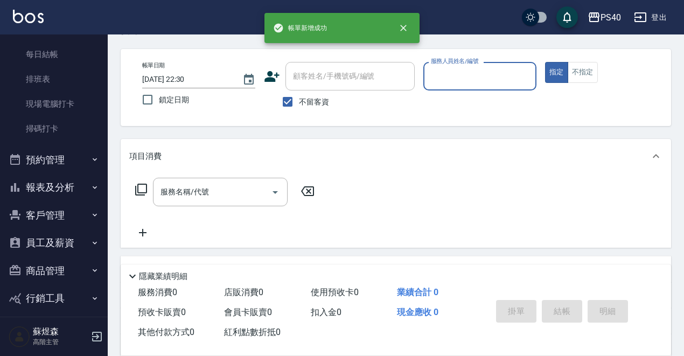
click at [59, 193] on button "報表及分析" at bounding box center [53, 187] width 99 height 28
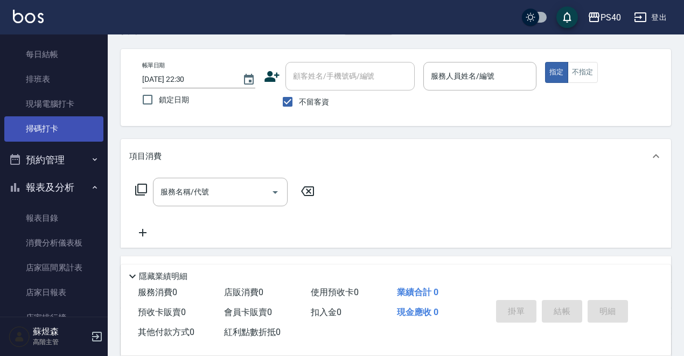
scroll to position [0, 0]
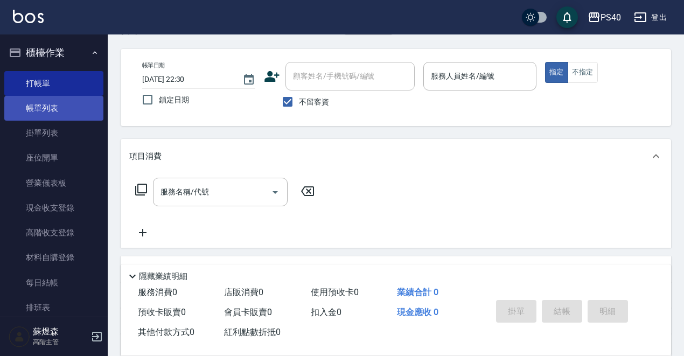
click at [52, 110] on link "帳單列表" at bounding box center [53, 108] width 99 height 25
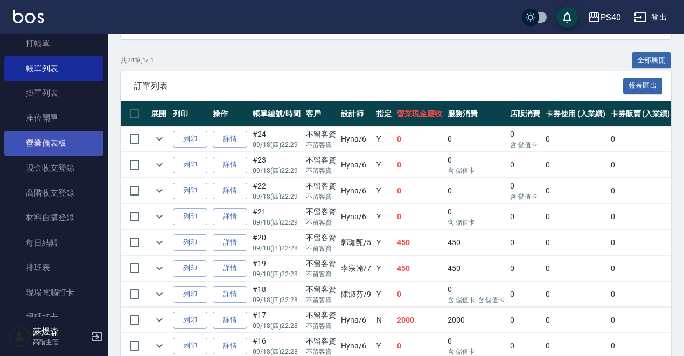
scroll to position [49, 0]
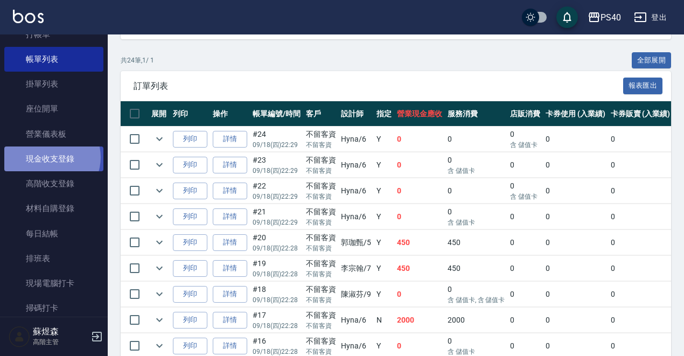
click at [50, 156] on link "現金收支登錄" at bounding box center [53, 158] width 99 height 25
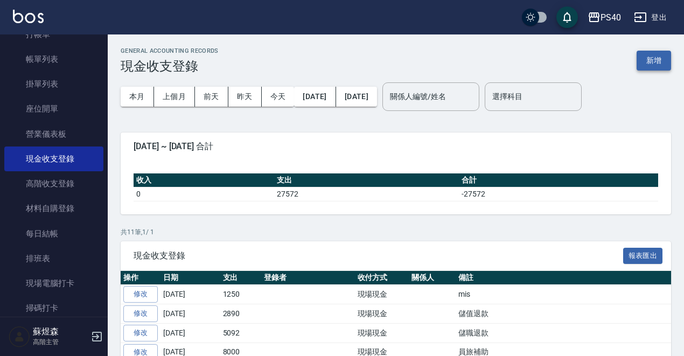
click at [650, 55] on button "新增" at bounding box center [654, 61] width 34 height 20
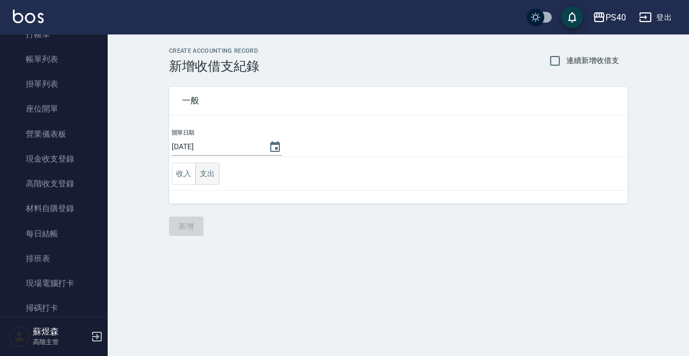
click at [208, 177] on button "支出" at bounding box center [208, 174] width 24 height 22
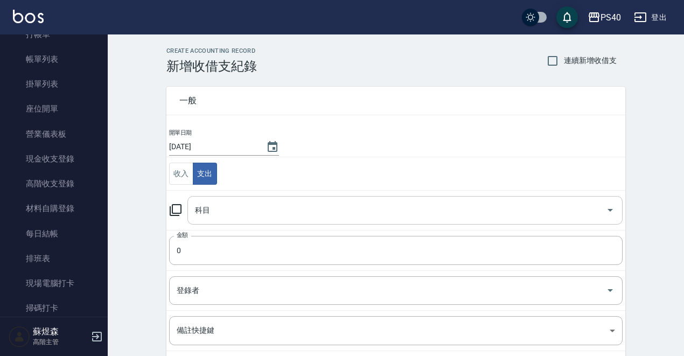
click at [236, 209] on input "科目" at bounding box center [396, 210] width 409 height 19
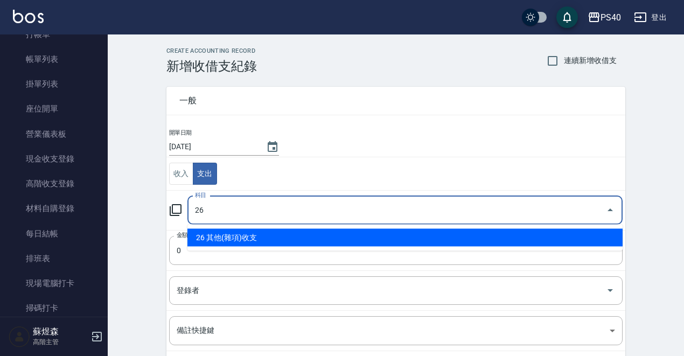
click at [241, 238] on li "26 其他(雜項)收支" at bounding box center [404, 238] width 435 height 18
type input "26 其他(雜項)收支"
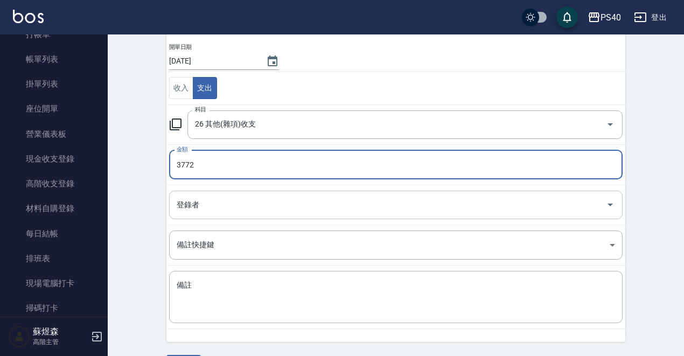
scroll to position [87, 0]
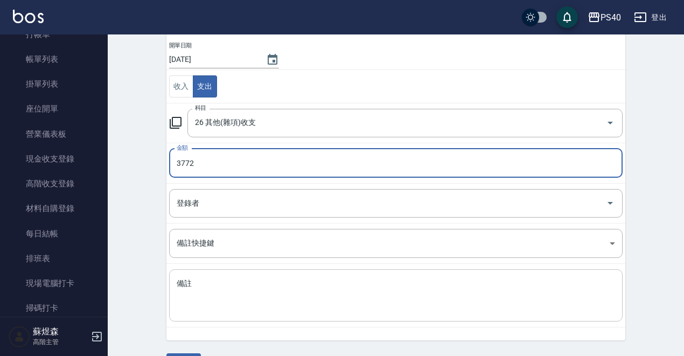
type input "3772"
click at [238, 299] on textarea "備註" at bounding box center [396, 295] width 438 height 34
type textarea "f"
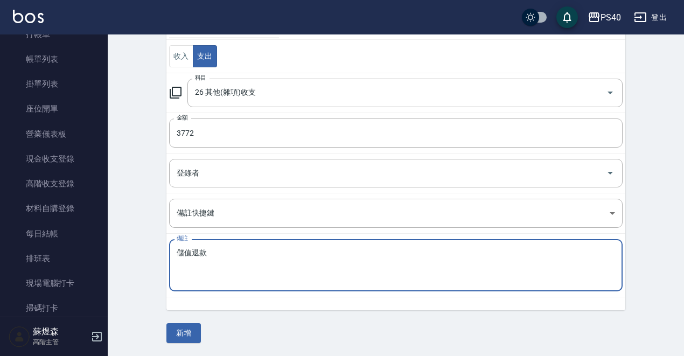
scroll to position [117, 0]
type textarea "儲值退款"
click at [177, 331] on button "新增" at bounding box center [183, 334] width 34 height 20
